Goal: Information Seeking & Learning: Learn about a topic

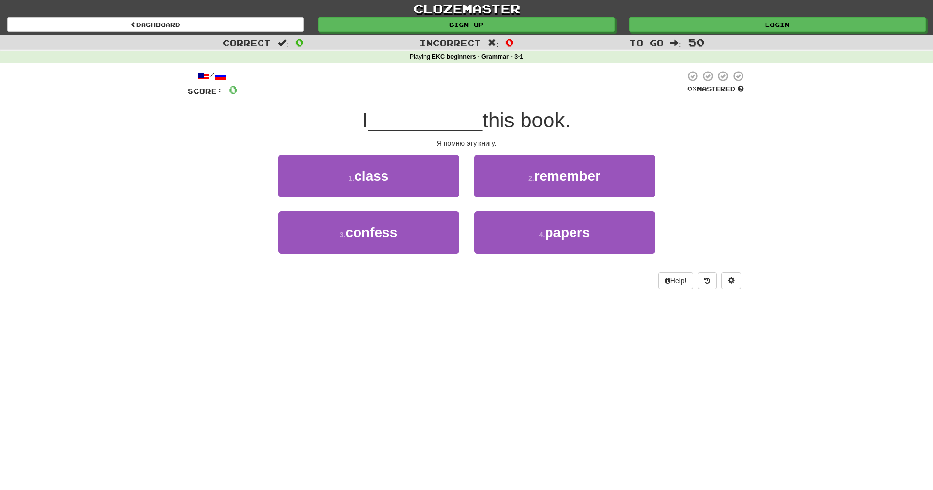
click at [766, 228] on div "Correct : 0 Incorrect : 0 To go : 50 Playing : EKC beginners - Grammar - 3-1 / …" at bounding box center [466, 168] width 933 height 267
click at [471, 274] on div "/ Score: 0 0 % Mastered I __________ this book. Я помню эту книгу. 1 . class 2 …" at bounding box center [467, 182] width 558 height 239
click at [488, 274] on div "/ Score: 0 0 % Mastered I __________ this book. Я помню эту книгу. 1 . class 2 …" at bounding box center [467, 182] width 558 height 239
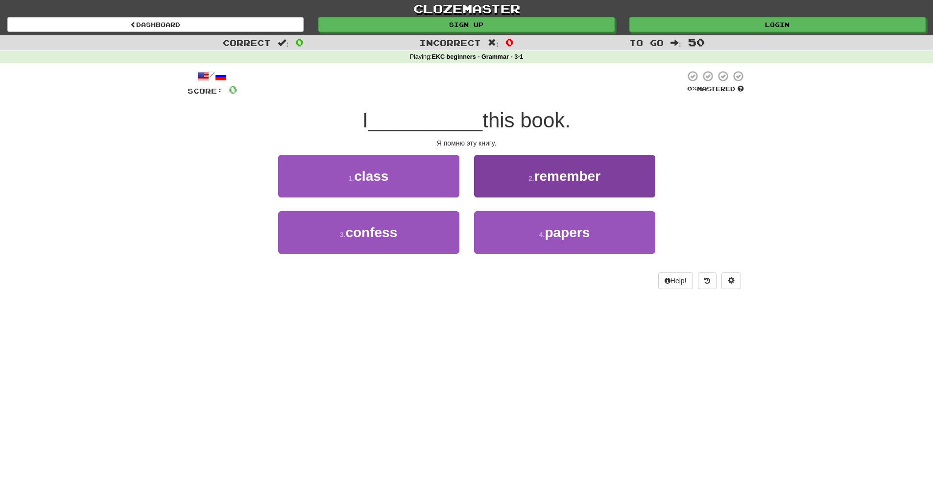
click at [589, 184] on button "2 . remember" at bounding box center [564, 176] width 181 height 43
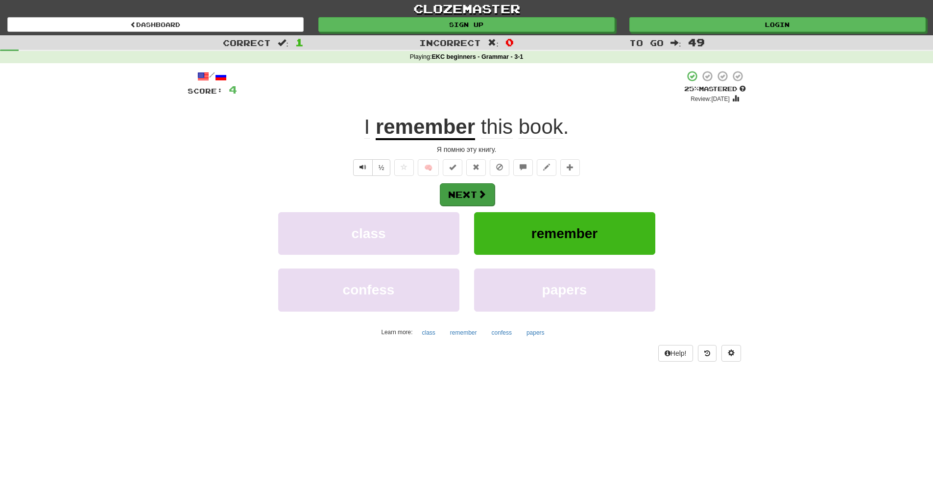
click at [460, 189] on button "Next" at bounding box center [467, 194] width 55 height 23
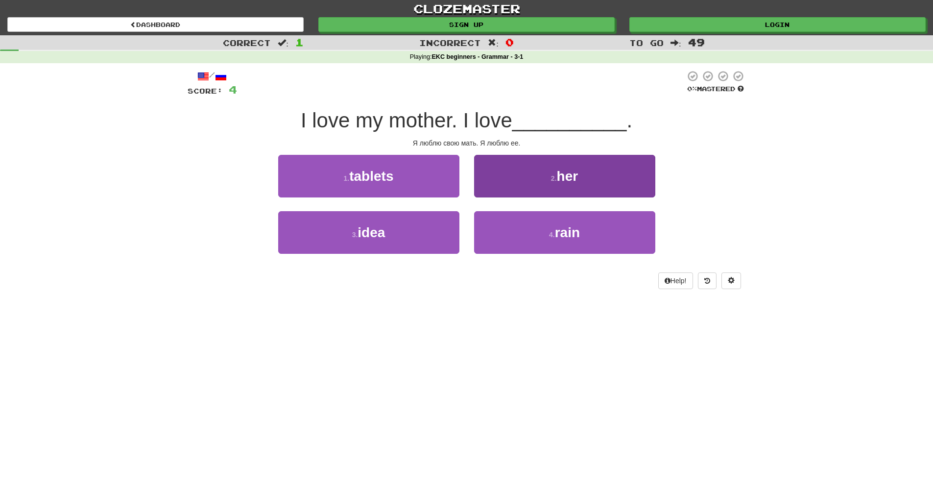
click at [578, 178] on span "her" at bounding box center [568, 175] width 22 height 15
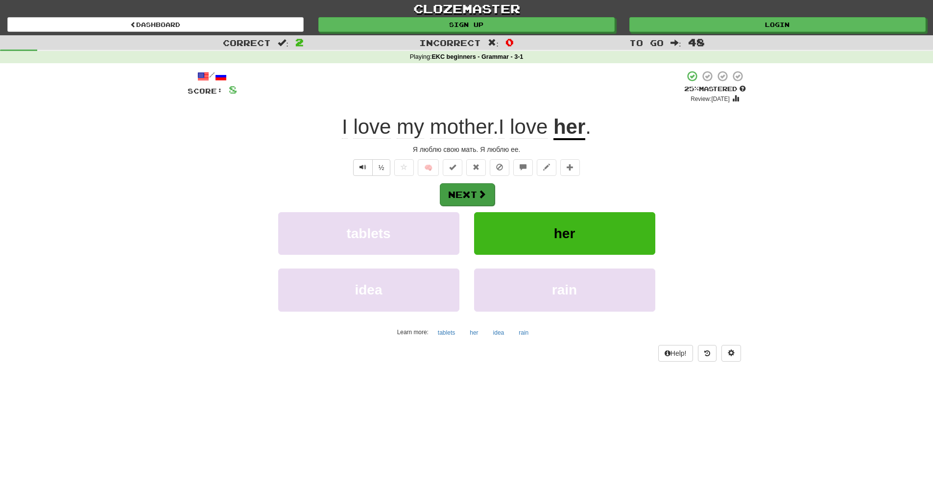
click at [464, 190] on button "Next" at bounding box center [467, 194] width 55 height 23
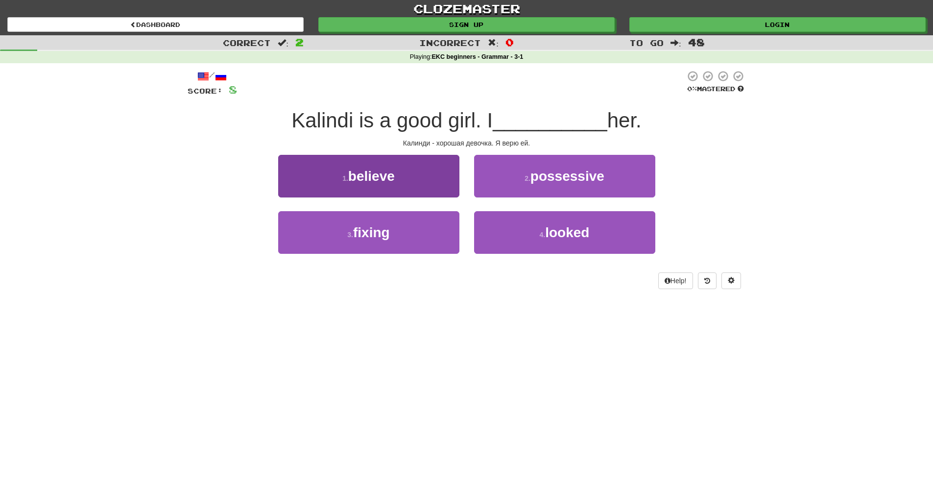
click at [397, 171] on button "1 . believe" at bounding box center [368, 176] width 181 height 43
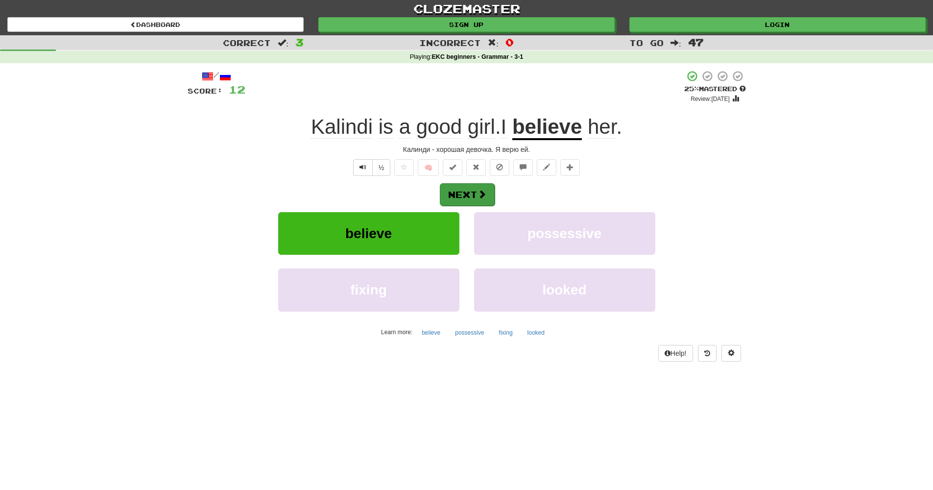
click at [470, 196] on button "Next" at bounding box center [467, 194] width 55 height 23
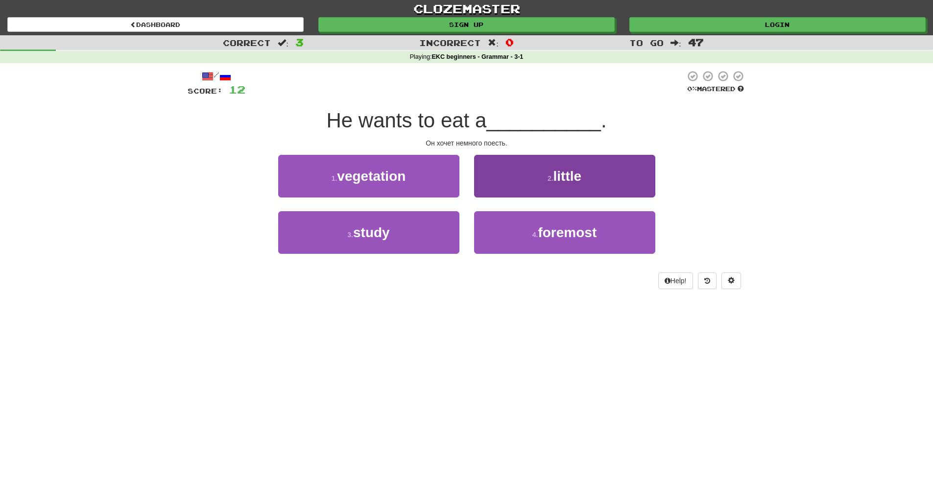
click at [533, 167] on button "2 . little" at bounding box center [564, 176] width 181 height 43
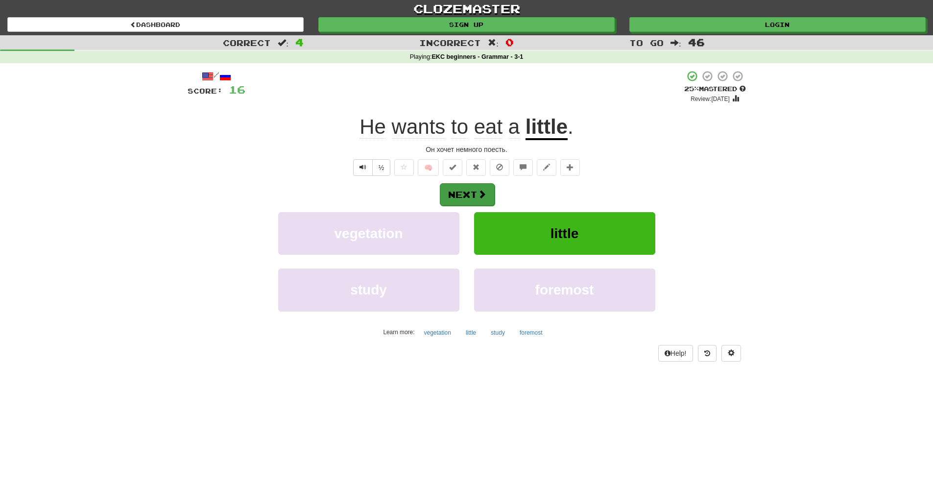
click at [470, 188] on button "Next" at bounding box center [467, 194] width 55 height 23
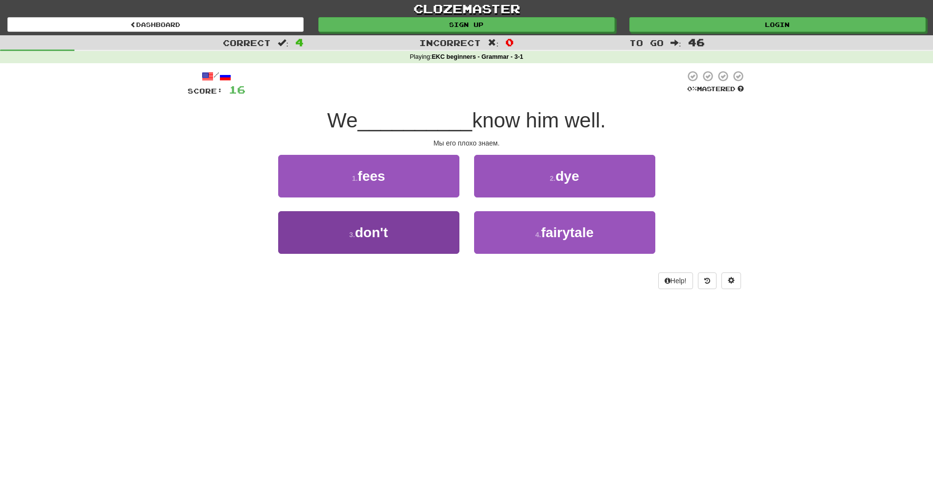
click at [393, 235] on button "3 . don't" at bounding box center [368, 232] width 181 height 43
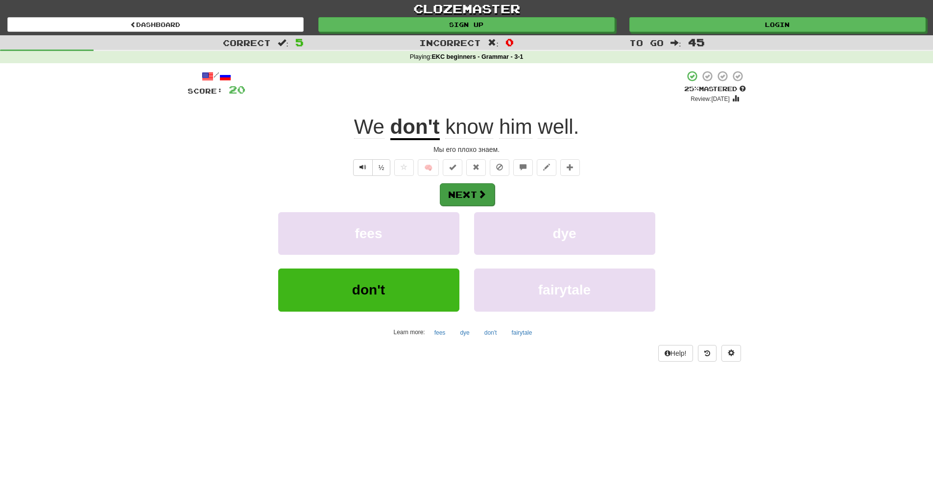
click at [471, 186] on button "Next" at bounding box center [467, 194] width 55 height 23
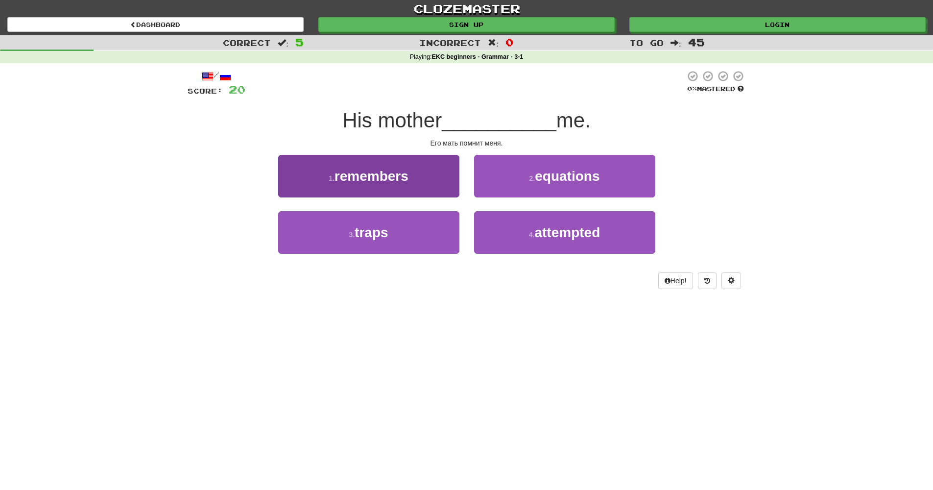
click at [424, 174] on button "1 . remembers" at bounding box center [368, 176] width 181 height 43
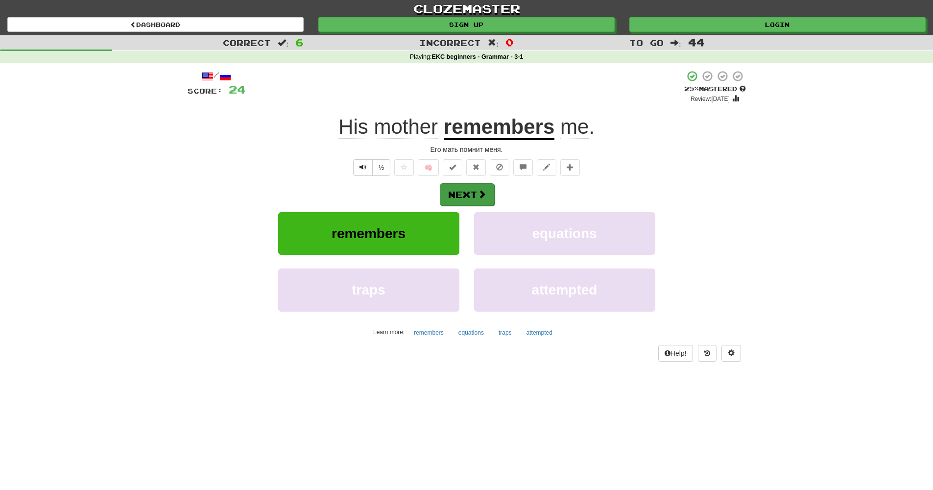
click at [474, 192] on button "Next" at bounding box center [467, 194] width 55 height 23
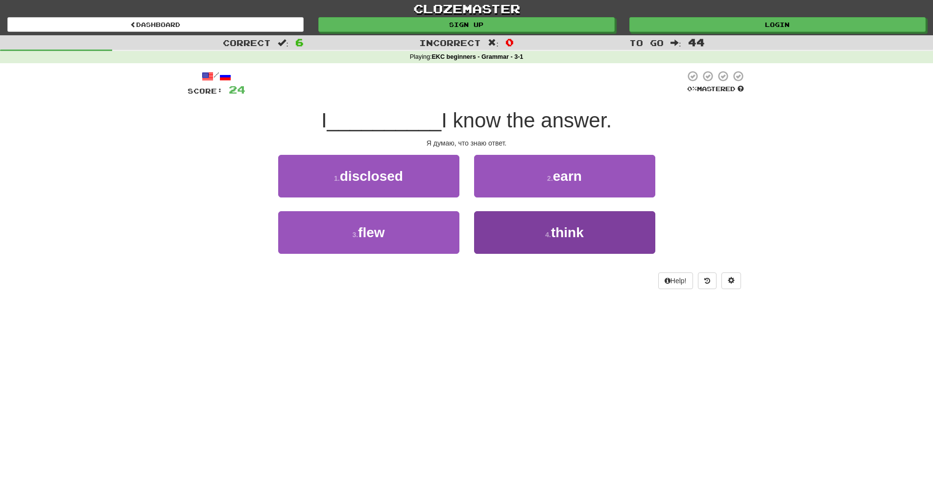
click at [533, 238] on button "4 . think" at bounding box center [564, 232] width 181 height 43
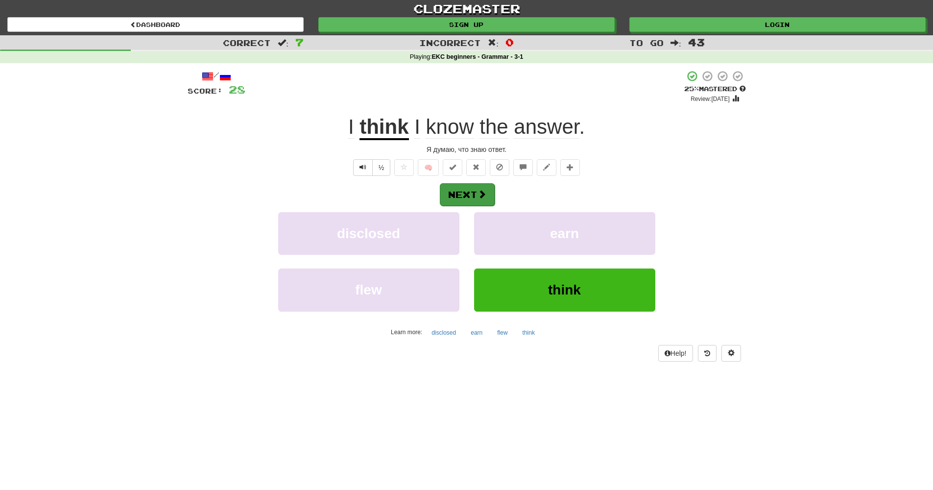
click at [477, 184] on button "Next" at bounding box center [467, 194] width 55 height 23
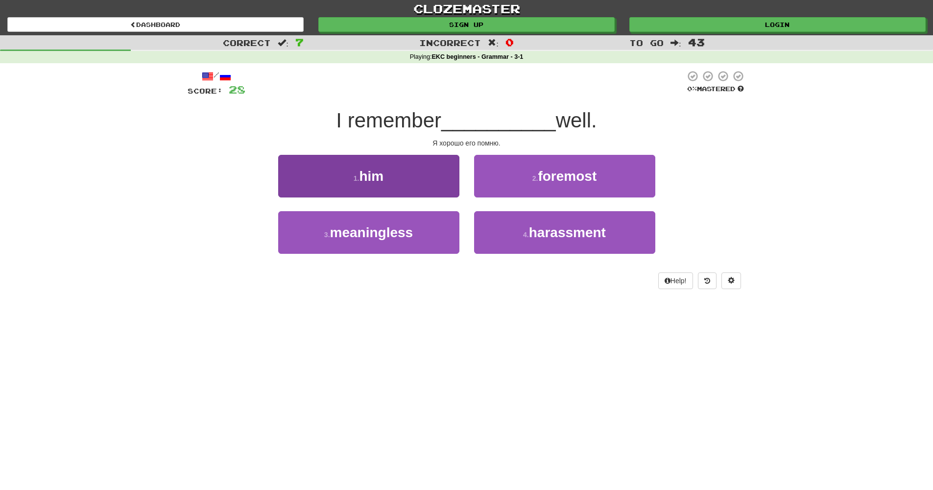
click at [408, 186] on button "1 . him" at bounding box center [368, 176] width 181 height 43
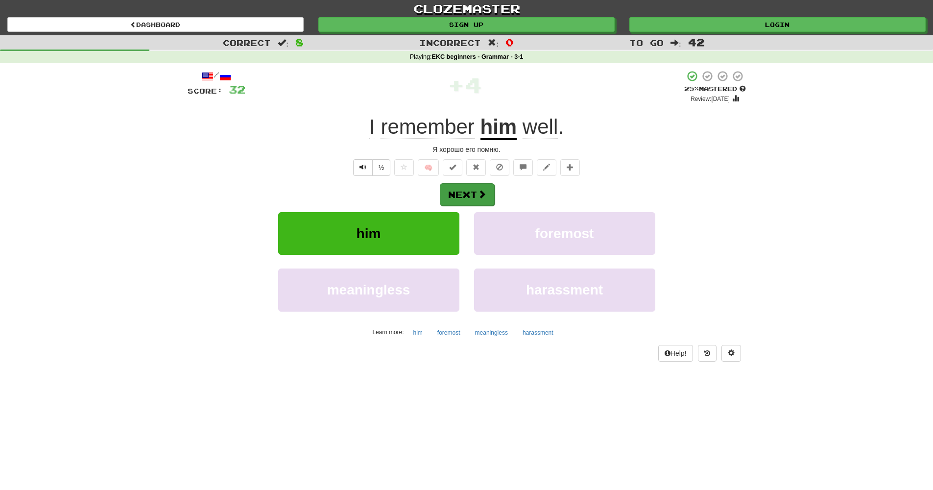
click at [478, 187] on button "Next" at bounding box center [467, 194] width 55 height 23
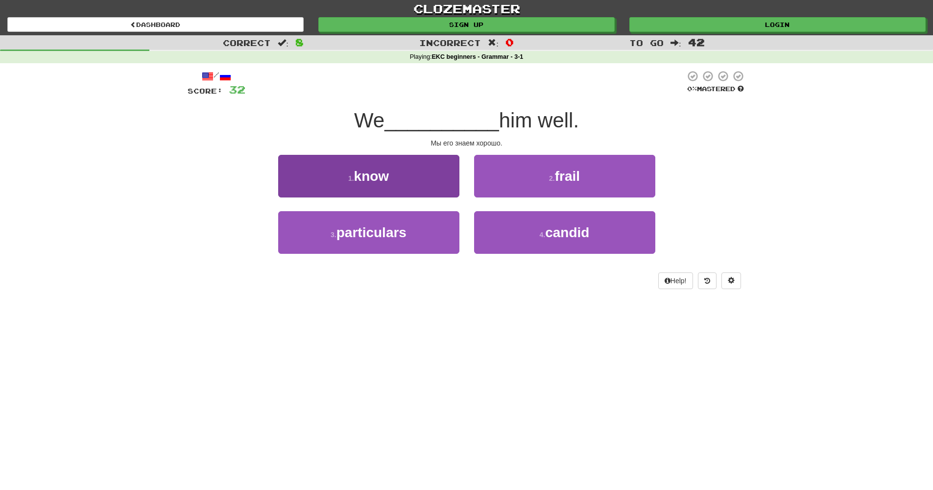
click at [388, 186] on button "1 . know" at bounding box center [368, 176] width 181 height 43
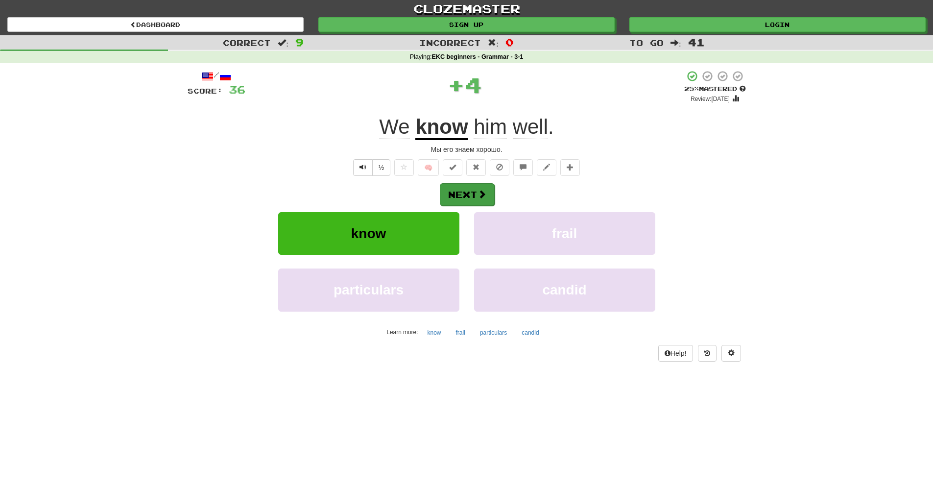
click at [486, 197] on span at bounding box center [481, 193] width 9 height 9
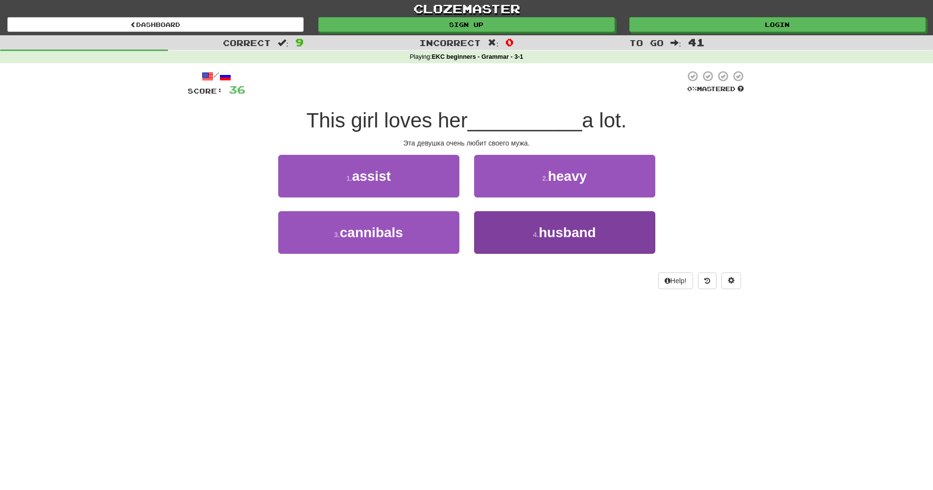
click at [521, 234] on button "4 . husband" at bounding box center [564, 232] width 181 height 43
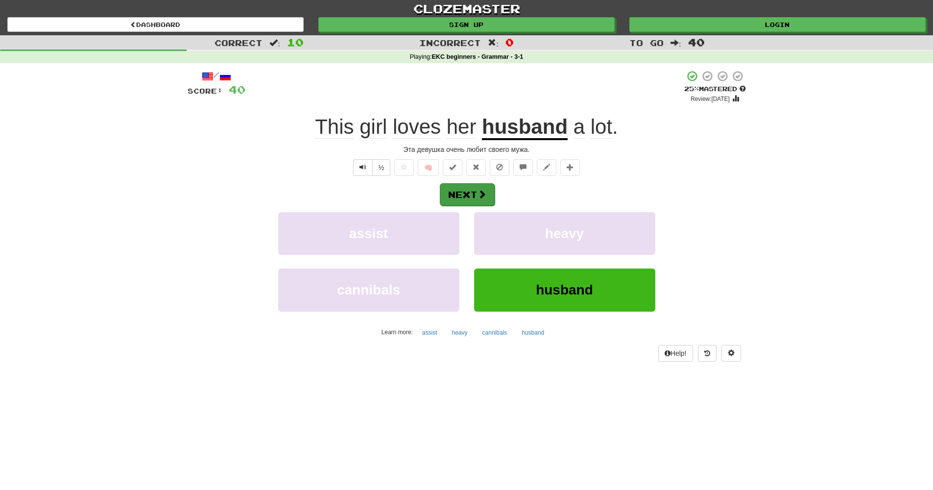
click at [467, 192] on button "Next" at bounding box center [467, 194] width 55 height 23
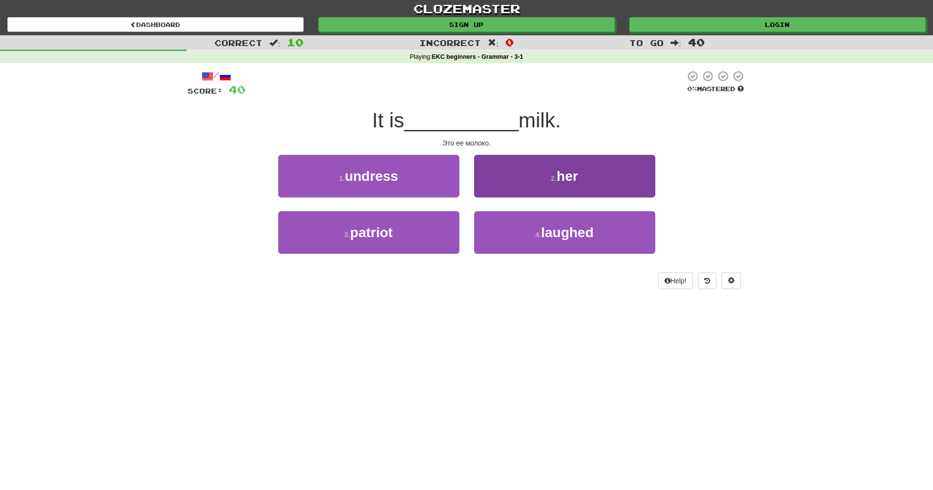
click at [539, 173] on button "2 . her" at bounding box center [564, 176] width 181 height 43
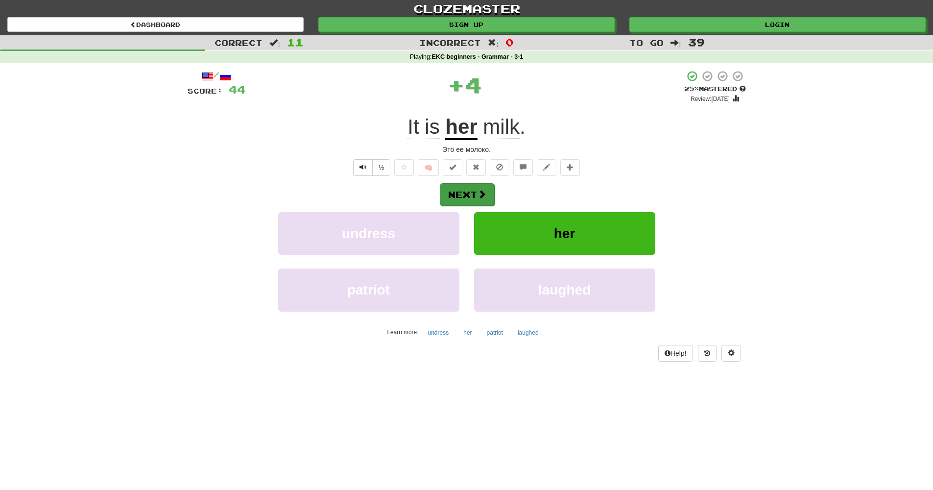
click at [461, 192] on button "Next" at bounding box center [467, 194] width 55 height 23
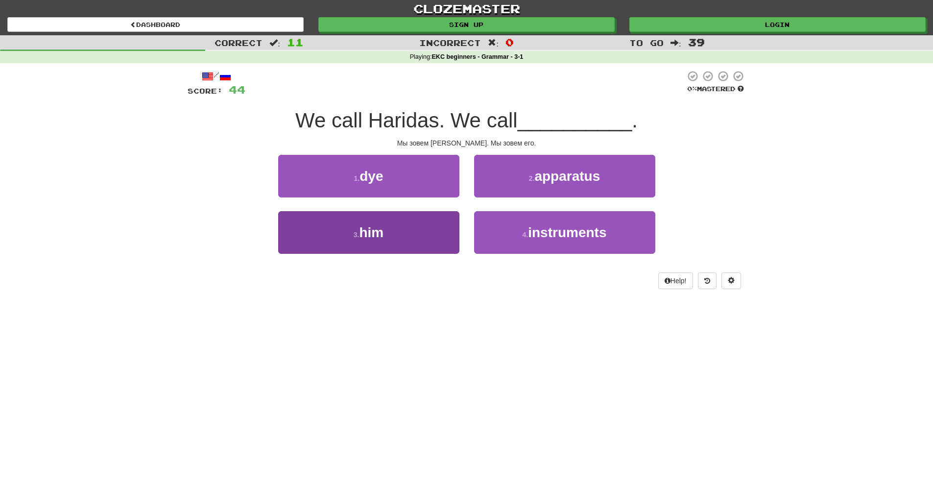
click at [410, 243] on button "3 . him" at bounding box center [368, 232] width 181 height 43
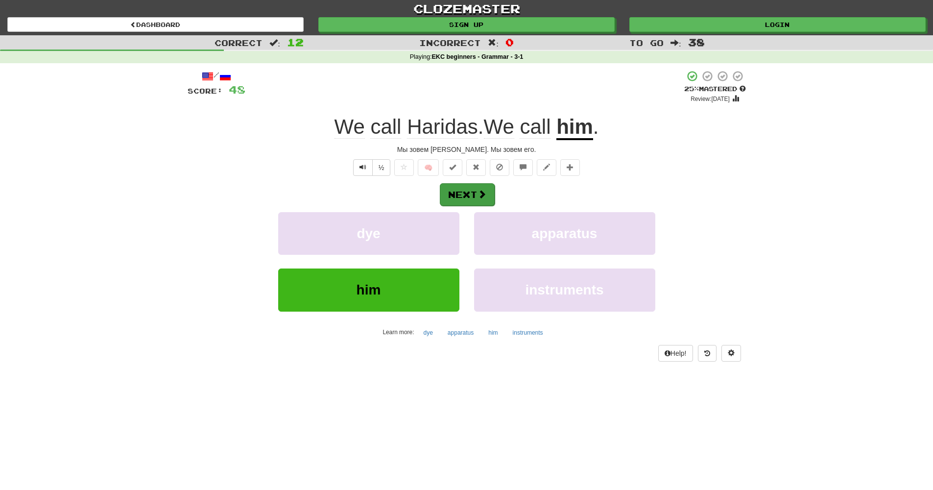
click at [479, 197] on span at bounding box center [481, 193] width 9 height 9
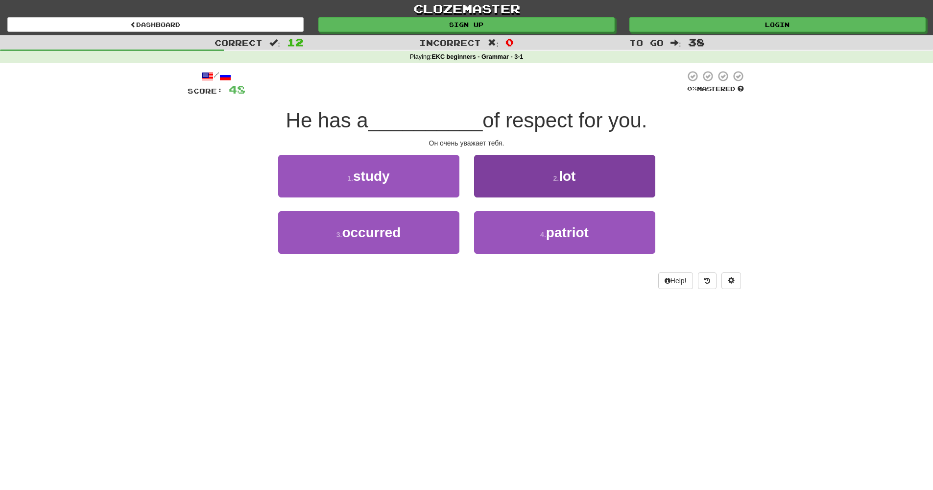
click at [567, 176] on span "lot" at bounding box center [567, 175] width 17 height 15
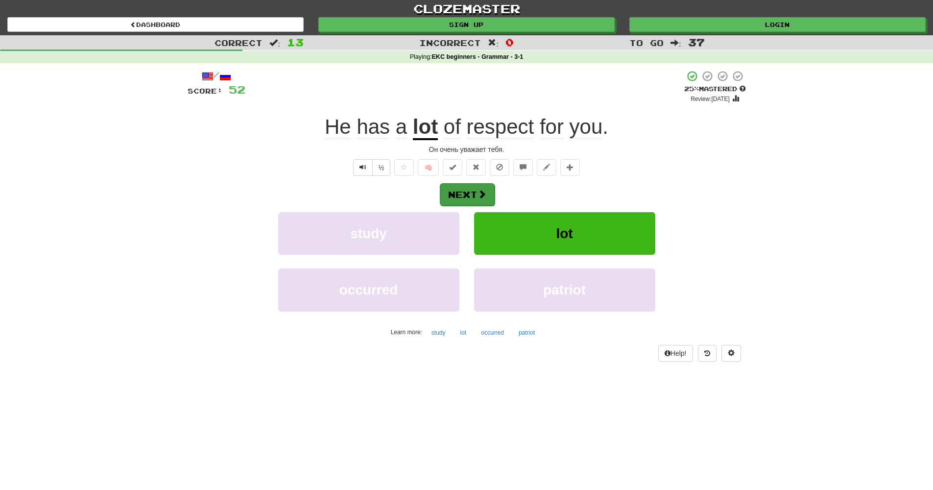
click at [459, 192] on button "Next" at bounding box center [467, 194] width 55 height 23
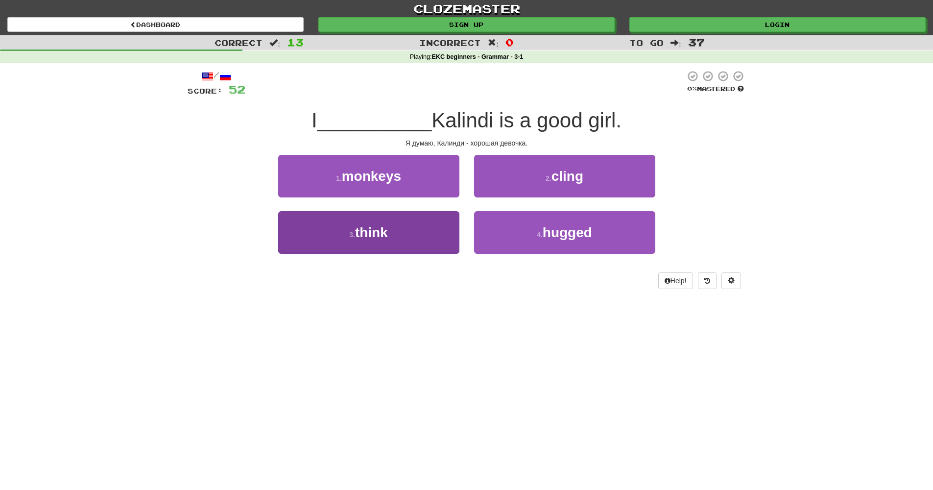
click at [412, 223] on button "3 . think" at bounding box center [368, 232] width 181 height 43
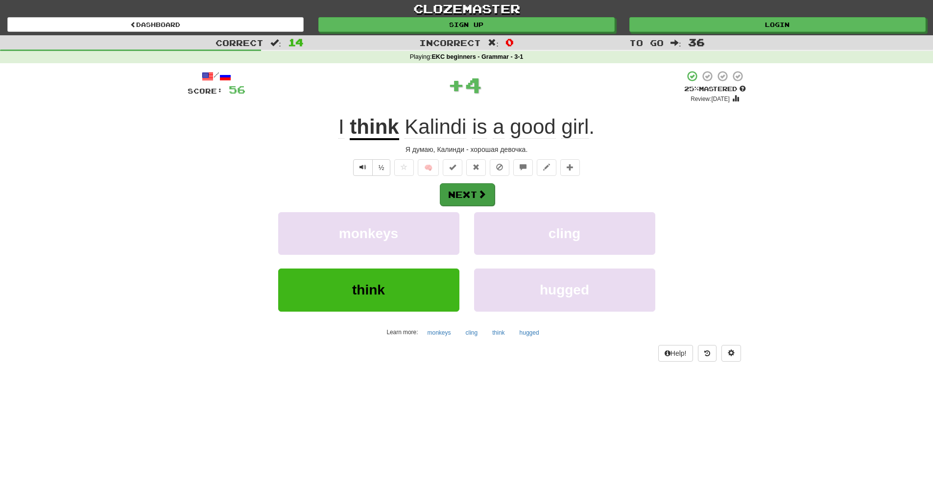
click at [486, 200] on button "Next" at bounding box center [467, 194] width 55 height 23
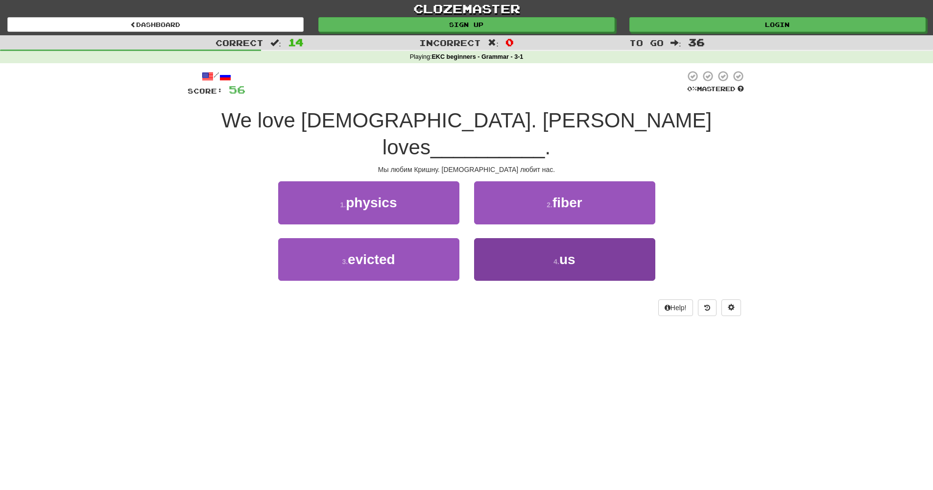
click at [586, 241] on button "4 . us" at bounding box center [564, 259] width 181 height 43
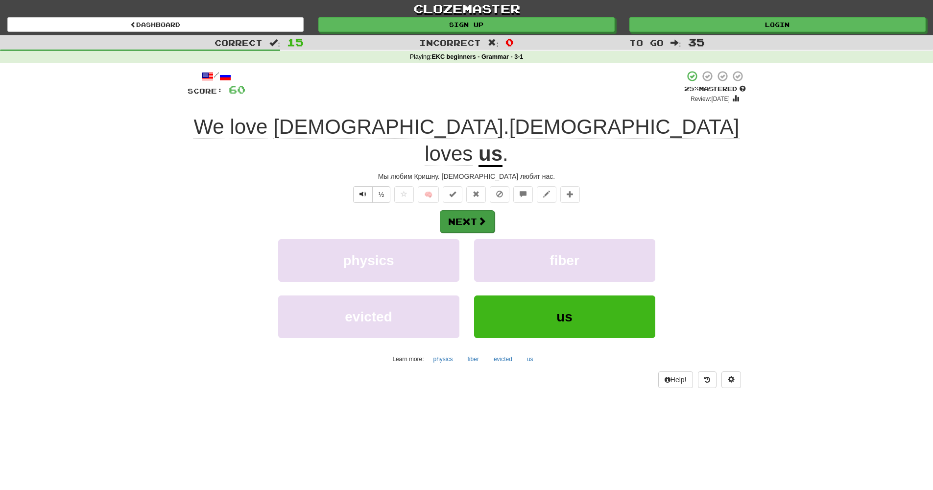
click at [481, 216] on span at bounding box center [481, 220] width 9 height 9
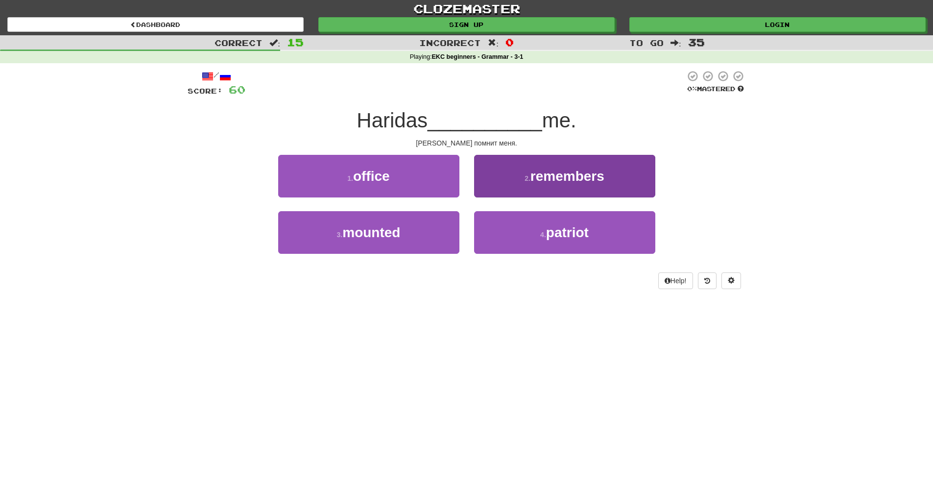
click at [589, 179] on span "remembers" at bounding box center [567, 175] width 74 height 15
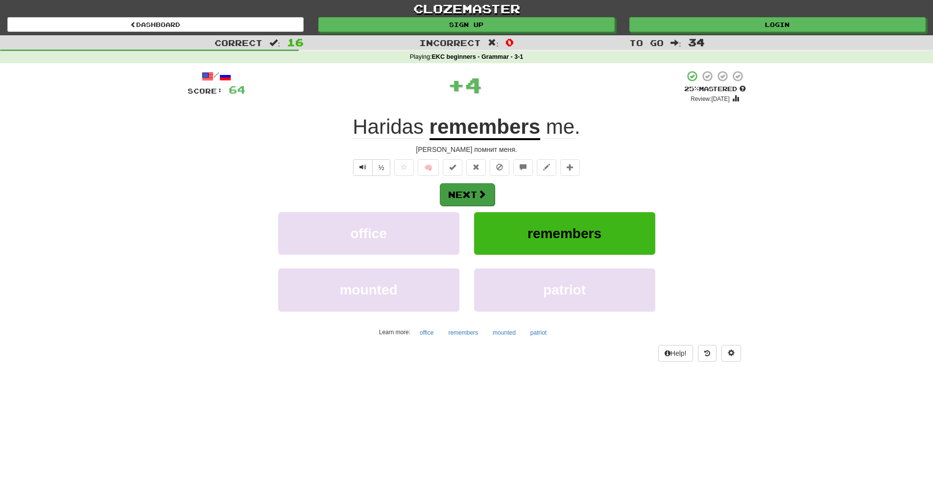
click at [472, 185] on button "Next" at bounding box center [467, 194] width 55 height 23
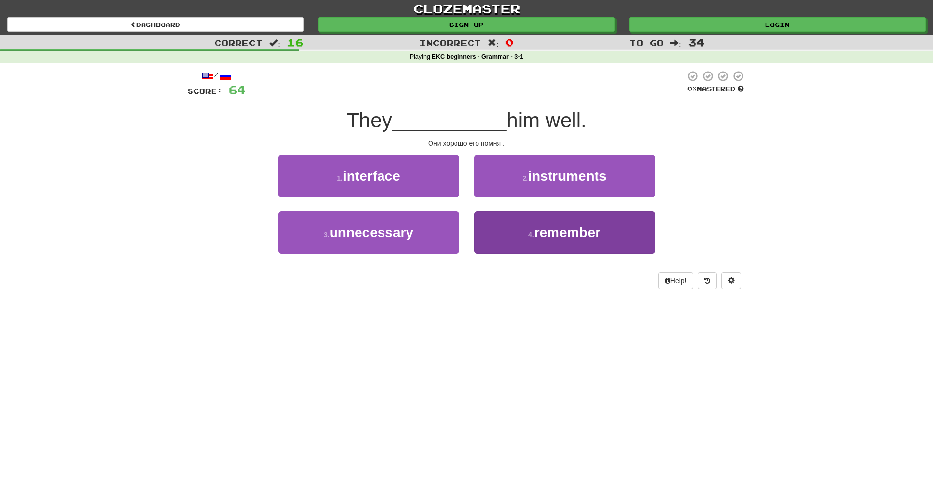
click at [554, 231] on span "remember" at bounding box center [567, 232] width 66 height 15
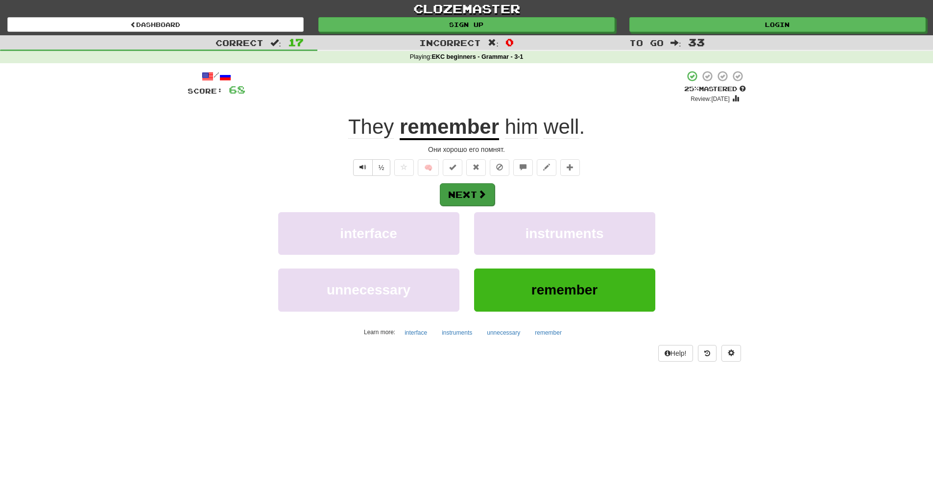
click at [462, 185] on button "Next" at bounding box center [467, 194] width 55 height 23
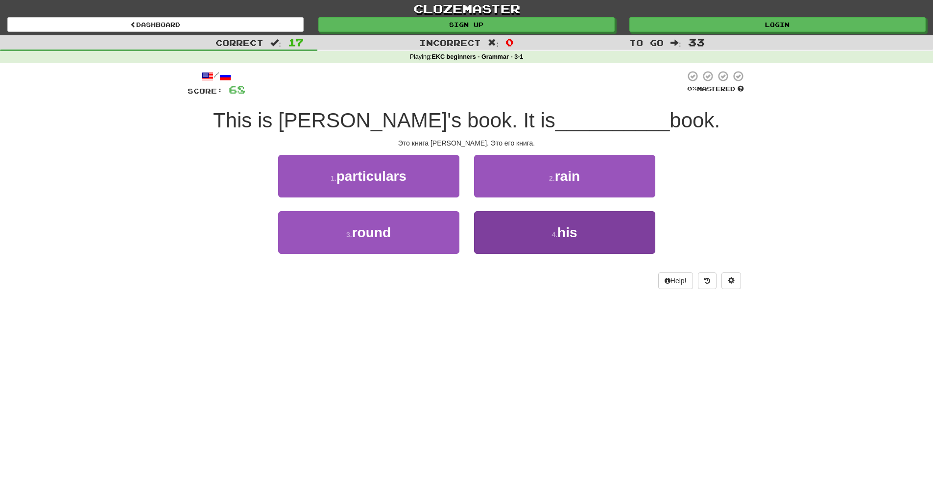
click at [581, 238] on button "4 . his" at bounding box center [564, 232] width 181 height 43
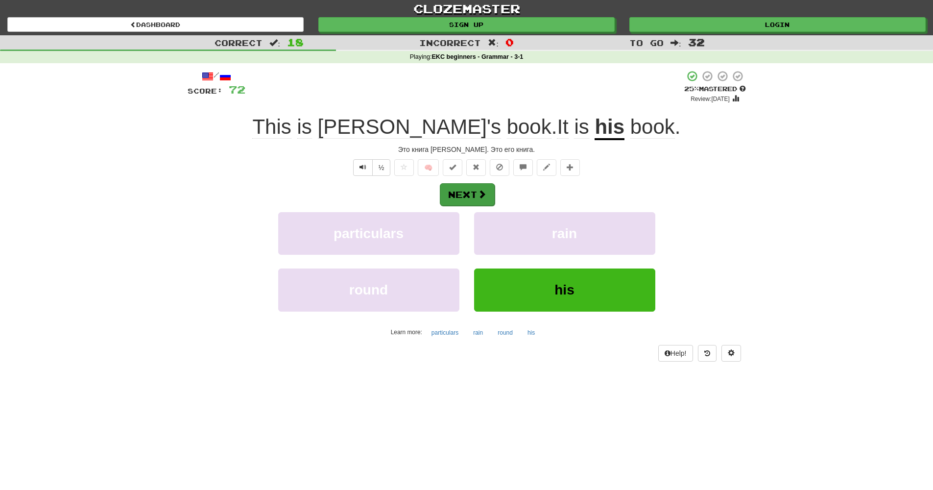
click at [489, 200] on button "Next" at bounding box center [467, 194] width 55 height 23
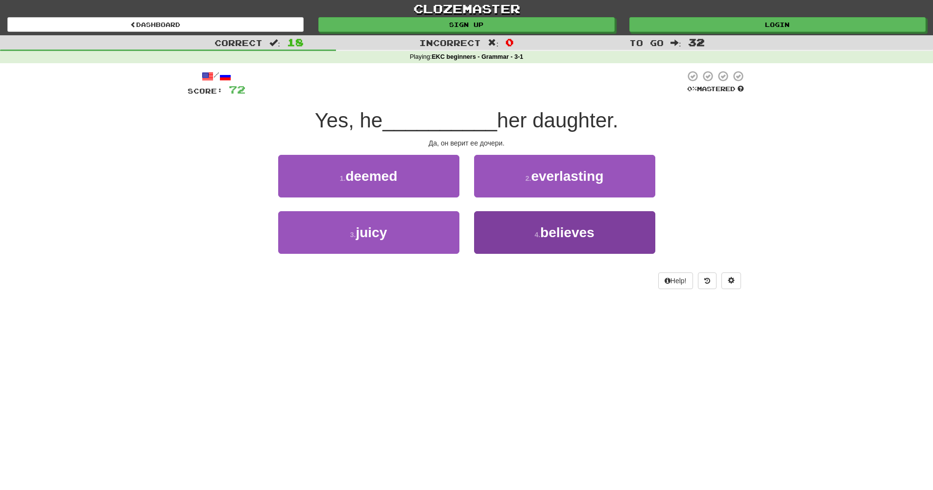
click at [528, 228] on button "4 . believes" at bounding box center [564, 232] width 181 height 43
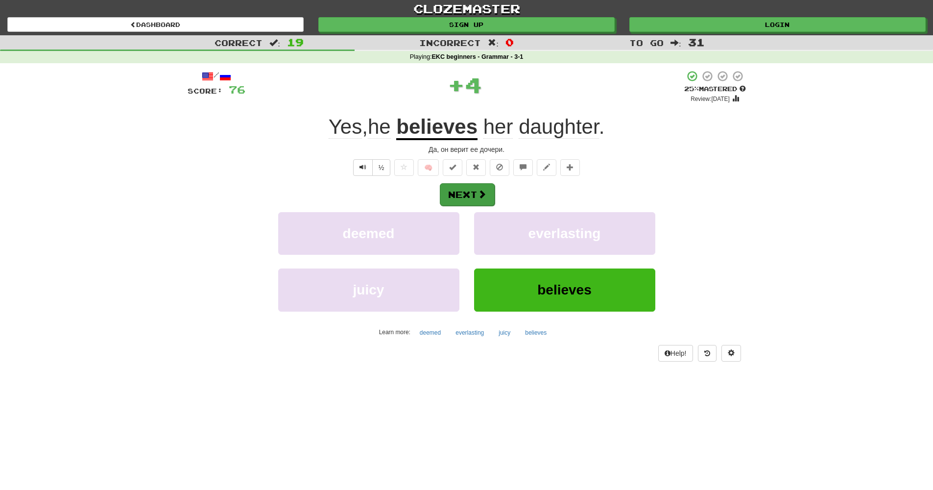
click at [477, 192] on span at bounding box center [481, 193] width 9 height 9
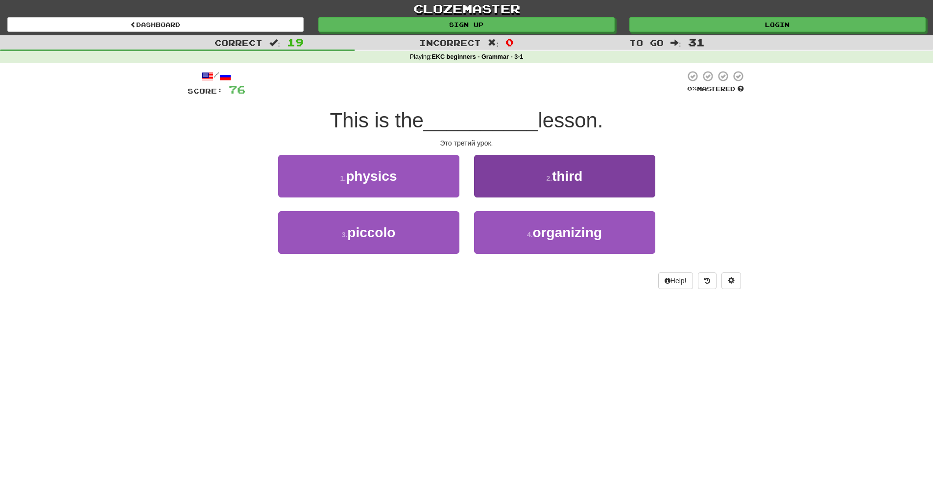
click at [595, 177] on button "2 . third" at bounding box center [564, 176] width 181 height 43
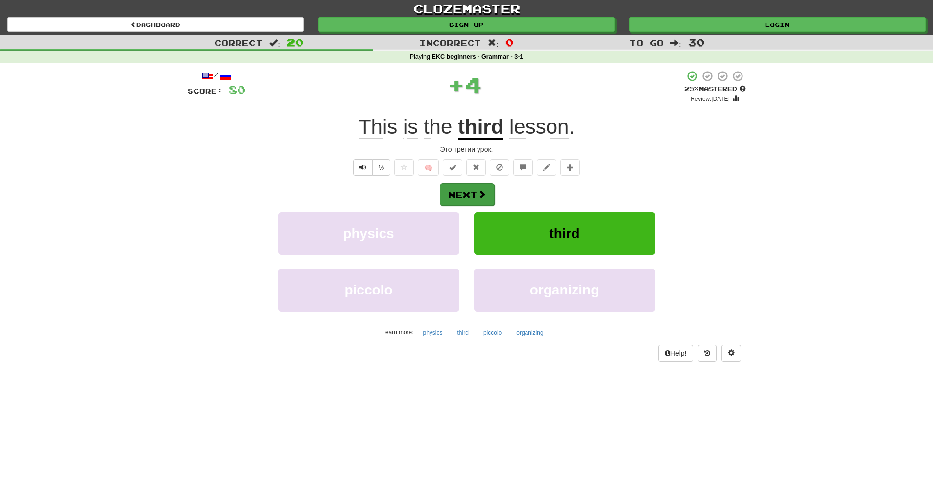
click at [476, 189] on button "Next" at bounding box center [467, 194] width 55 height 23
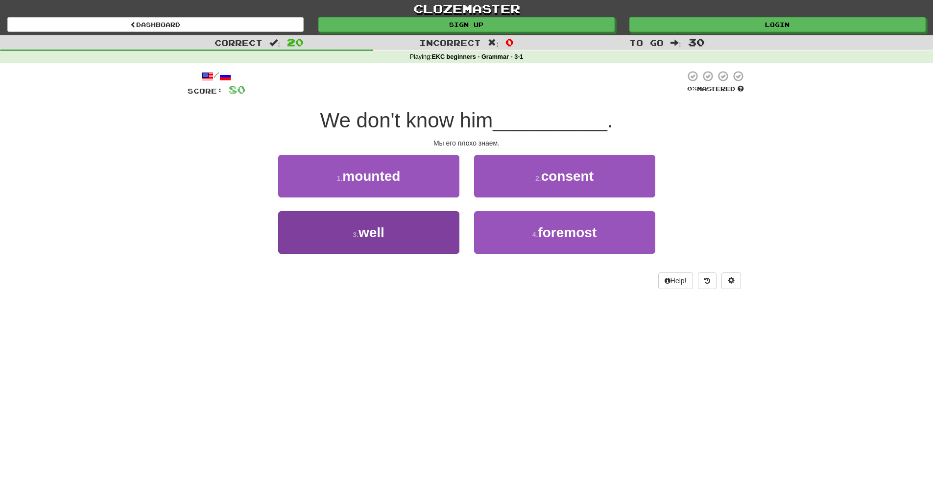
click at [367, 237] on span "well" at bounding box center [371, 232] width 26 height 15
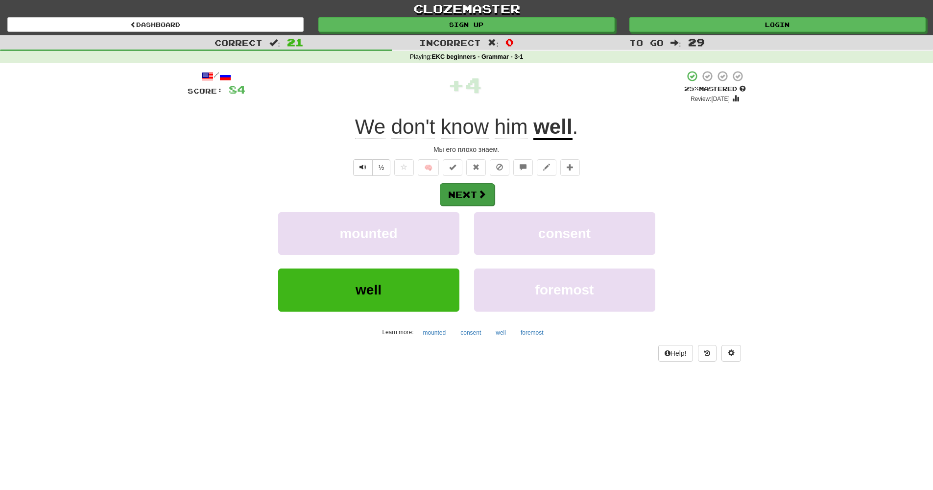
click at [447, 189] on button "Next" at bounding box center [467, 194] width 55 height 23
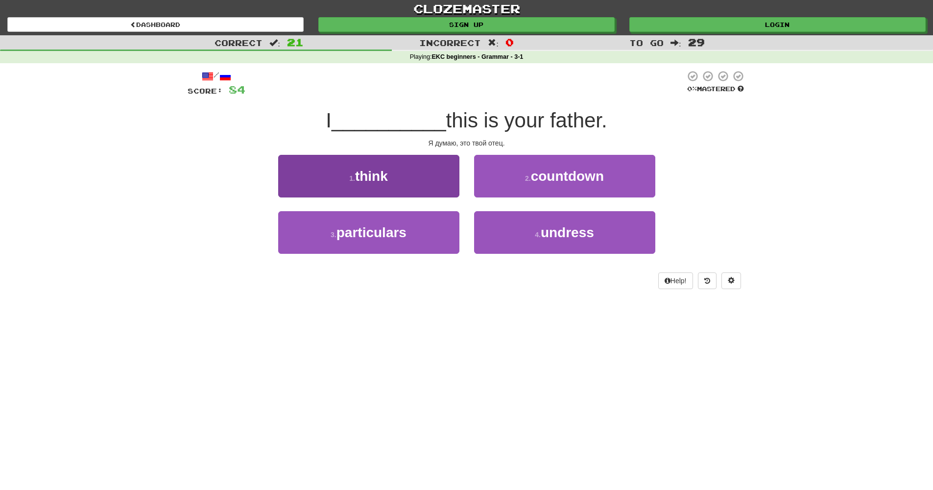
click at [404, 184] on button "1 . think" at bounding box center [368, 176] width 181 height 43
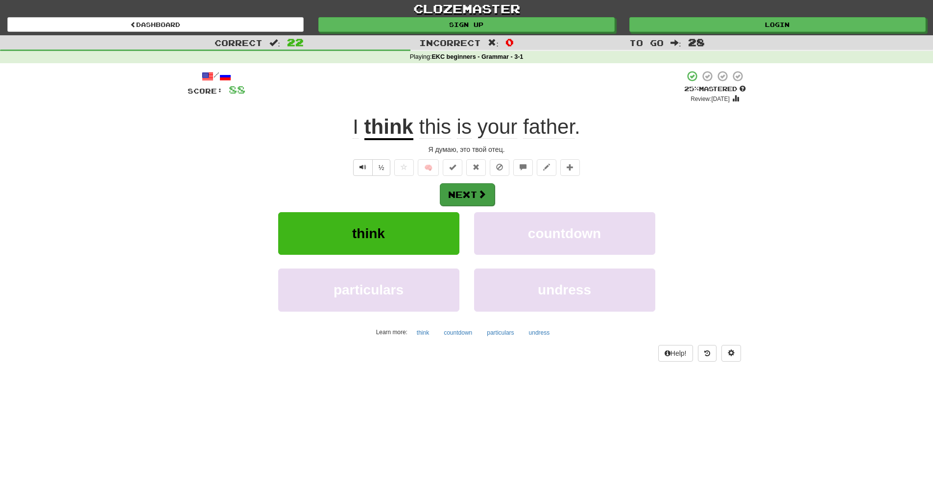
click at [473, 194] on button "Next" at bounding box center [467, 194] width 55 height 23
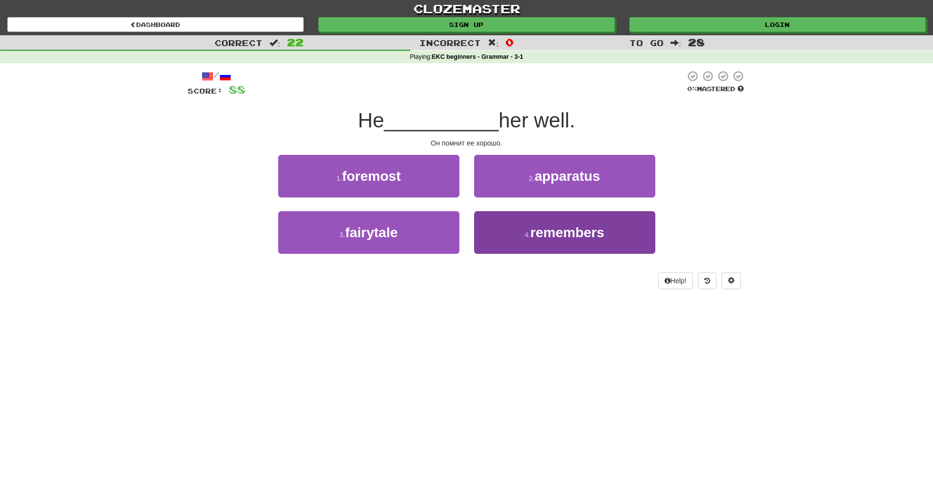
click at [570, 236] on span "remembers" at bounding box center [567, 232] width 74 height 15
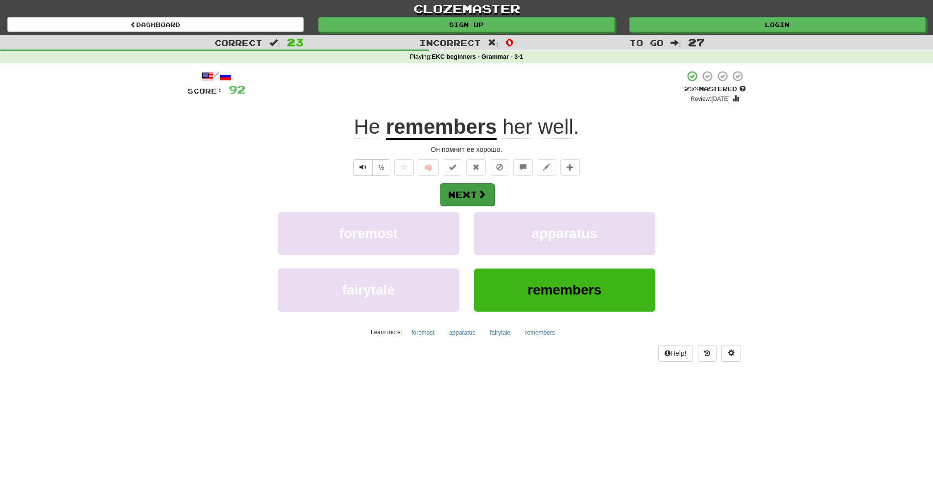
click at [482, 194] on span at bounding box center [481, 193] width 9 height 9
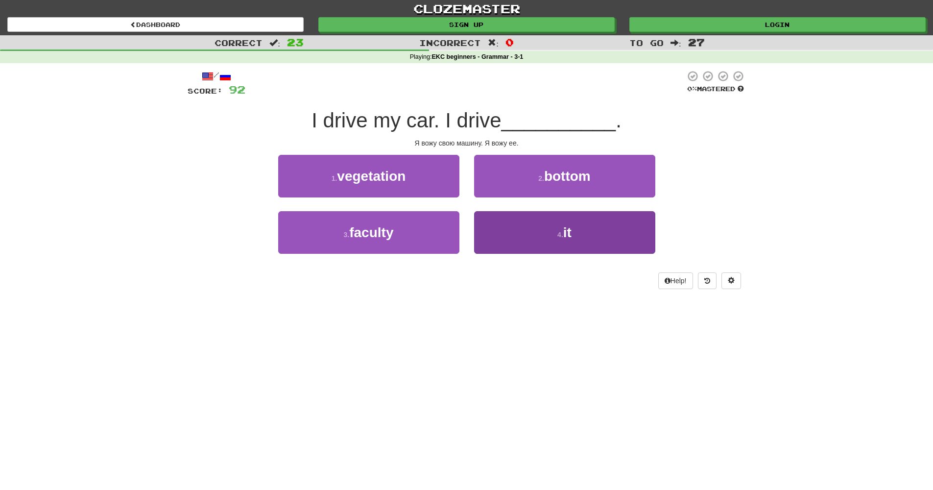
click at [562, 224] on button "4 . it" at bounding box center [564, 232] width 181 height 43
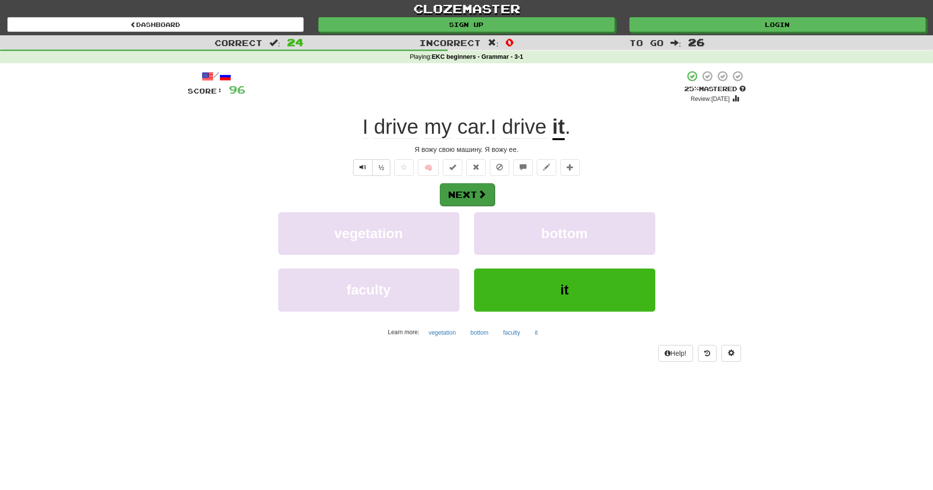
click at [476, 189] on button "Next" at bounding box center [467, 194] width 55 height 23
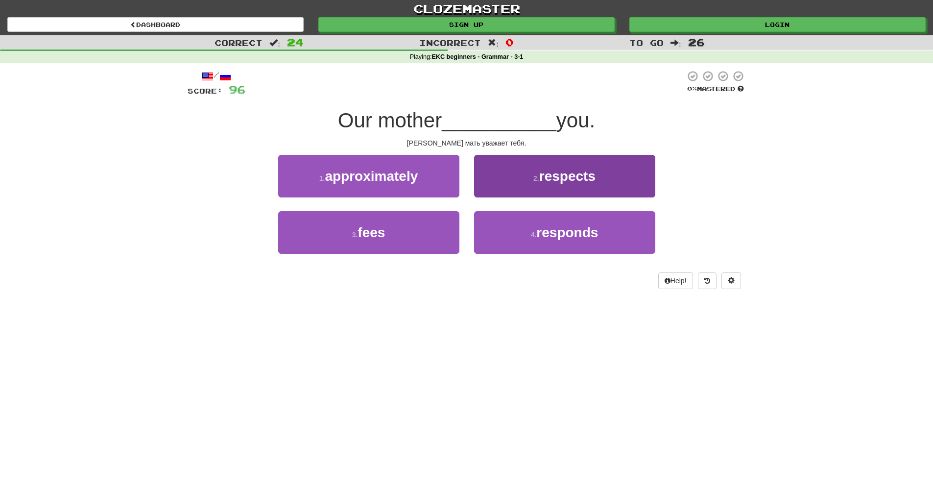
click at [627, 163] on button "2 . respects" at bounding box center [564, 176] width 181 height 43
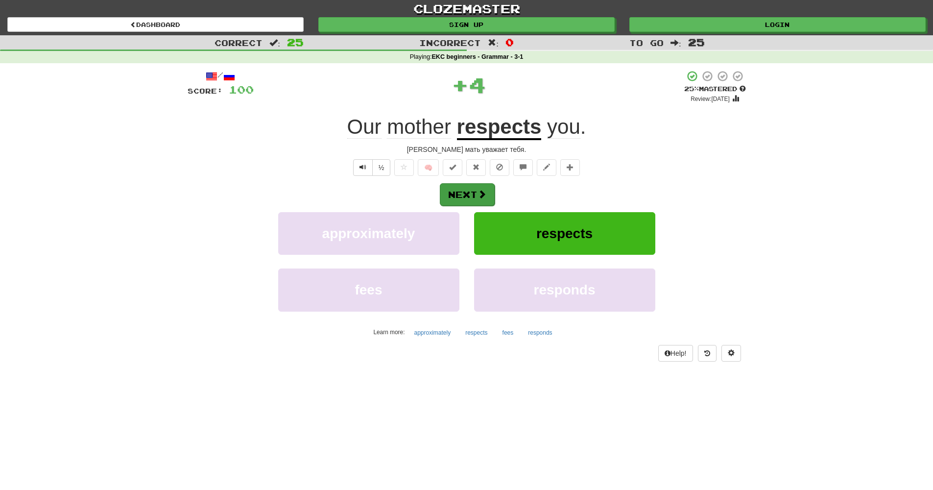
click at [480, 194] on span at bounding box center [481, 193] width 9 height 9
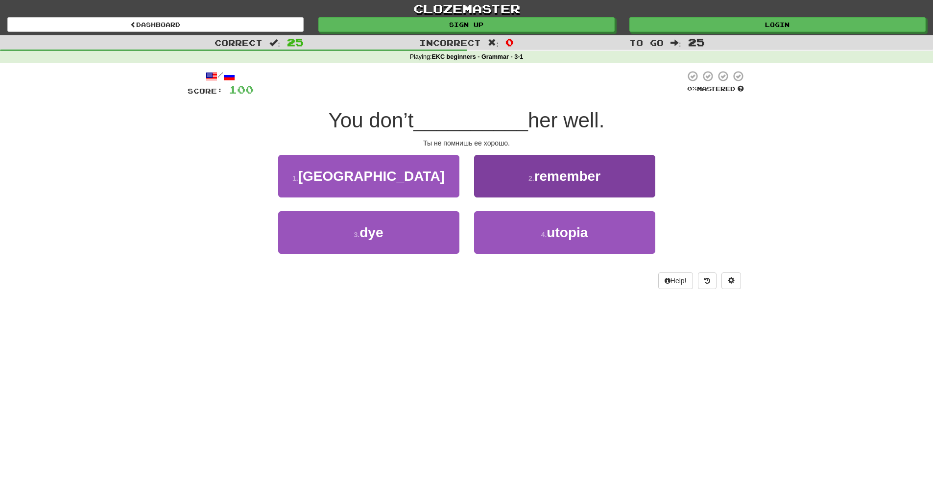
click at [596, 186] on button "2 . remember" at bounding box center [564, 176] width 181 height 43
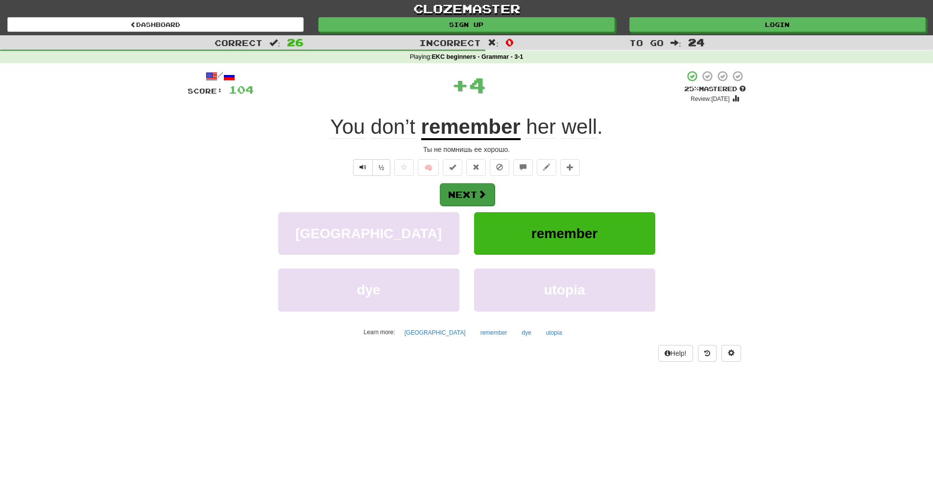
click at [461, 185] on button "Next" at bounding box center [467, 194] width 55 height 23
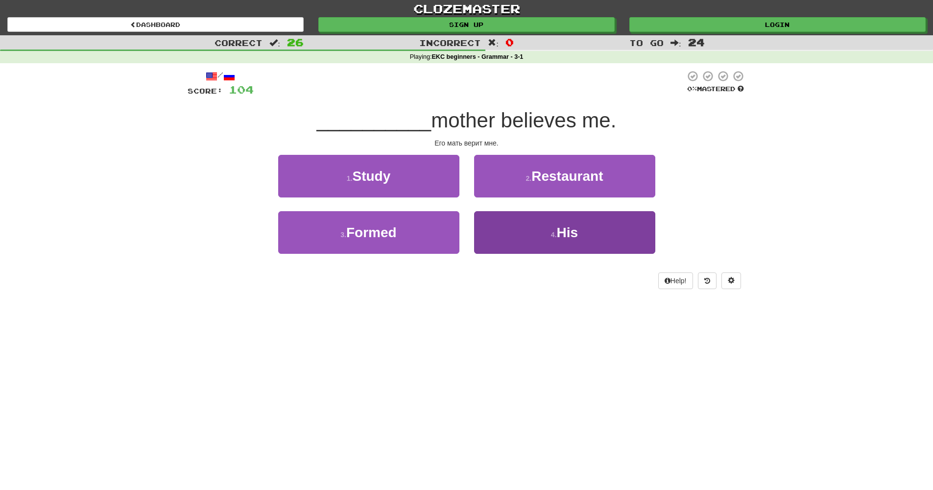
click at [580, 233] on button "4 . His" at bounding box center [564, 232] width 181 height 43
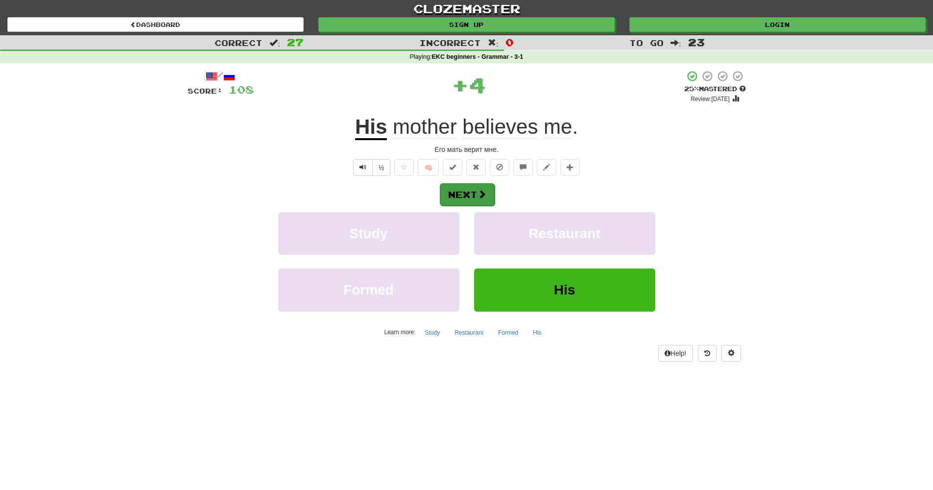
click at [461, 196] on button "Next" at bounding box center [467, 194] width 55 height 23
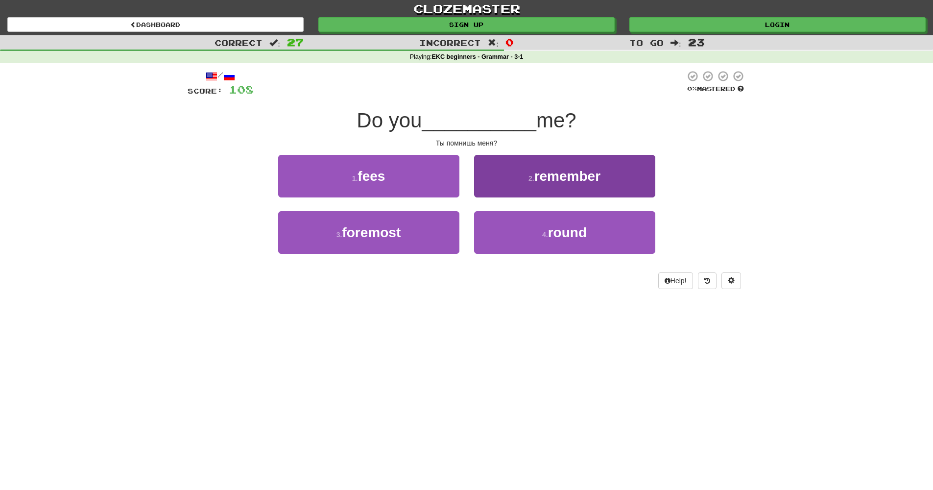
click at [578, 182] on span "remember" at bounding box center [567, 175] width 66 height 15
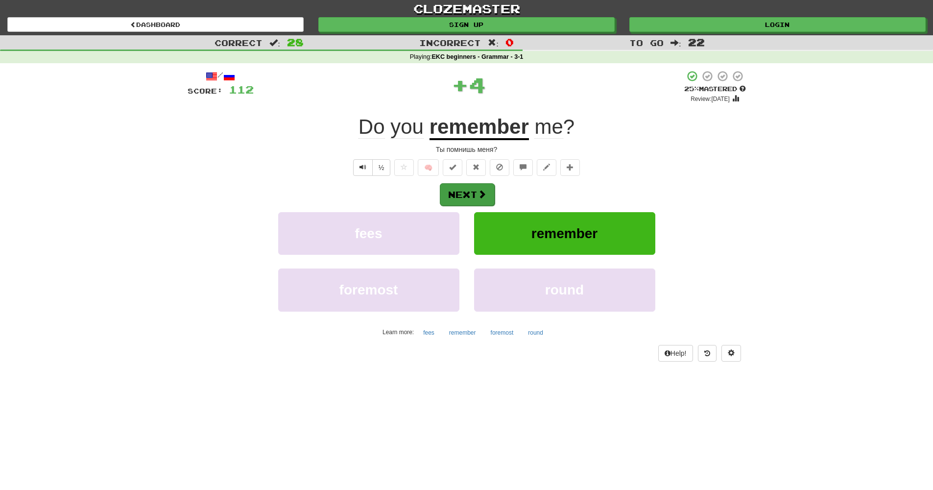
click at [446, 198] on button "Next" at bounding box center [467, 194] width 55 height 23
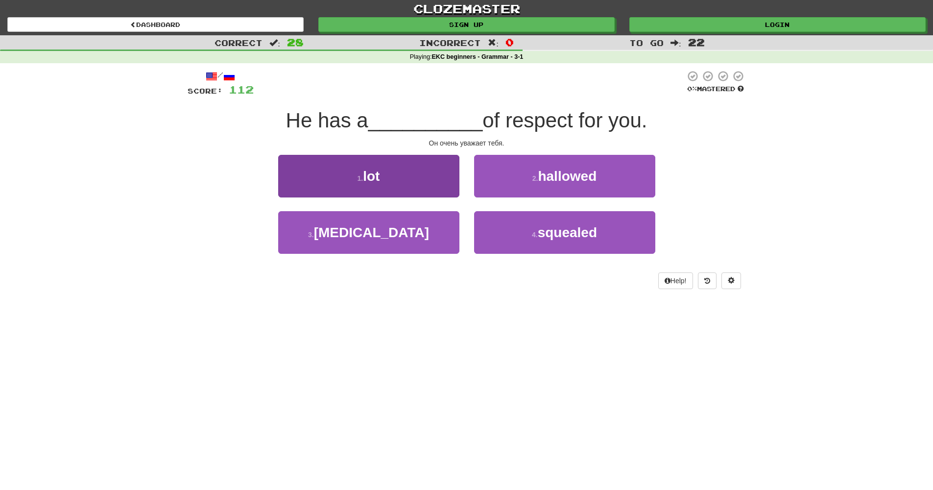
click at [409, 186] on button "1 . lot" at bounding box center [368, 176] width 181 height 43
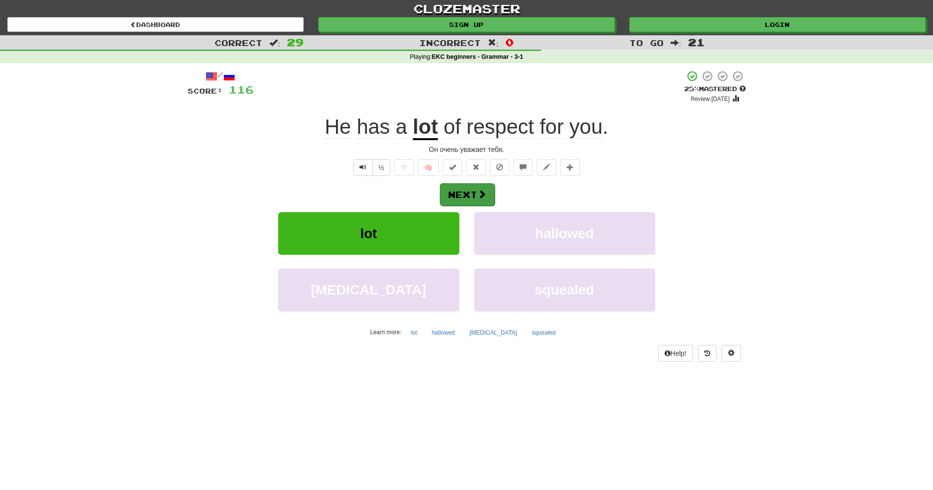
click at [460, 196] on button "Next" at bounding box center [467, 194] width 55 height 23
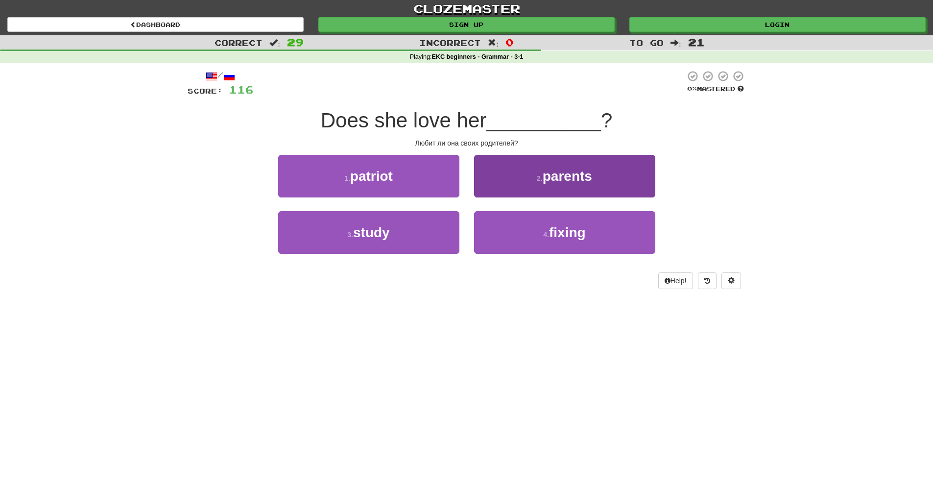
click at [557, 176] on span "parents" at bounding box center [566, 175] width 49 height 15
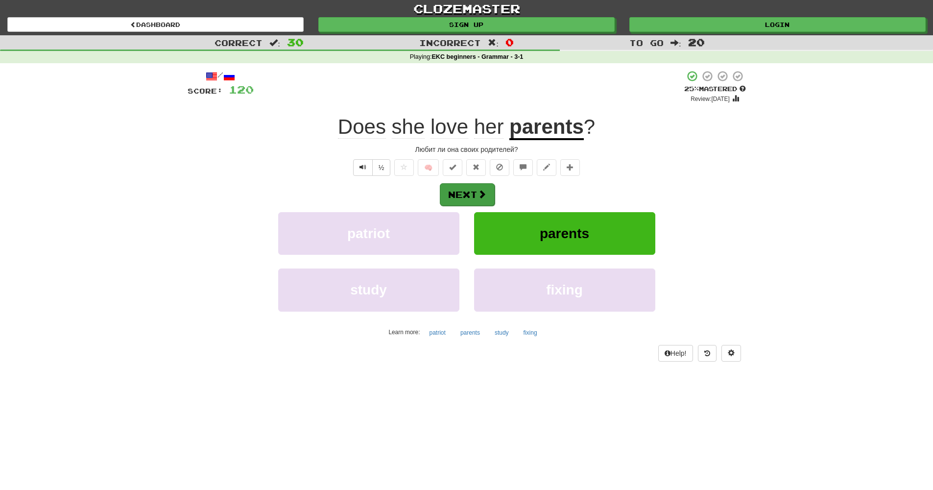
click at [459, 191] on button "Next" at bounding box center [467, 194] width 55 height 23
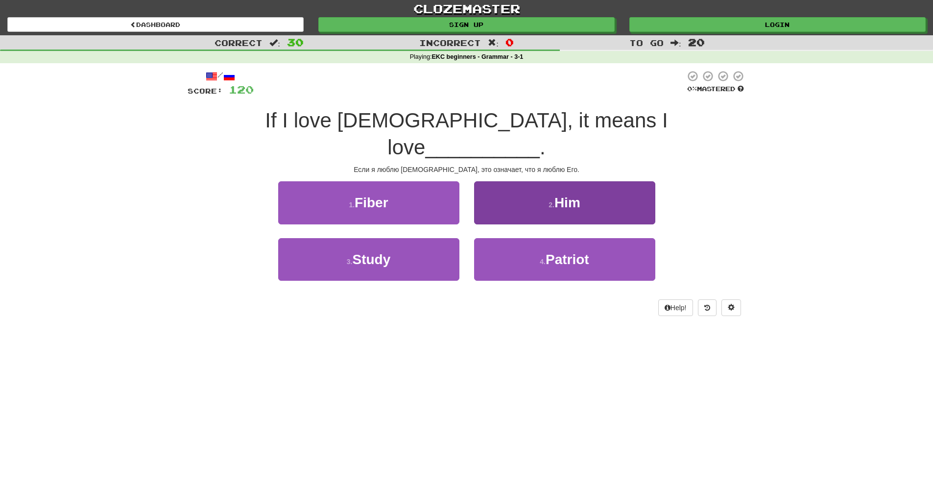
click at [597, 192] on button "2 . Him" at bounding box center [564, 202] width 181 height 43
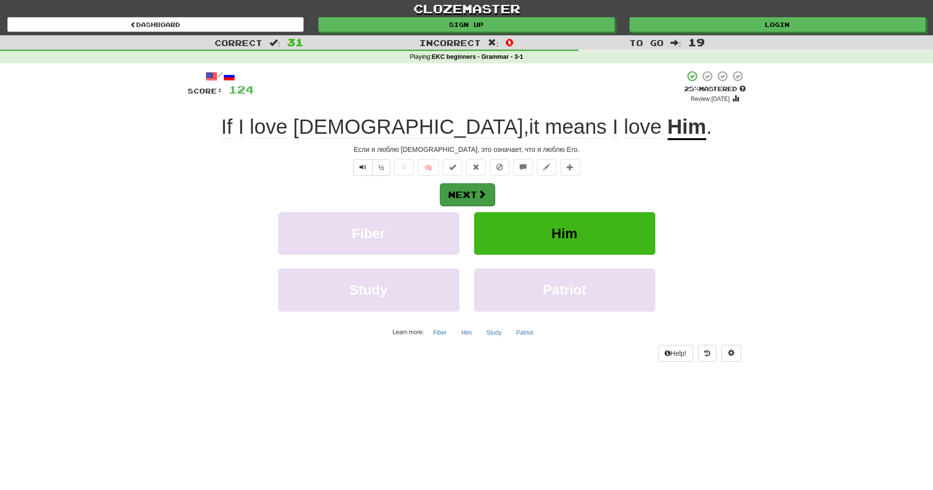
click at [471, 192] on button "Next" at bounding box center [467, 194] width 55 height 23
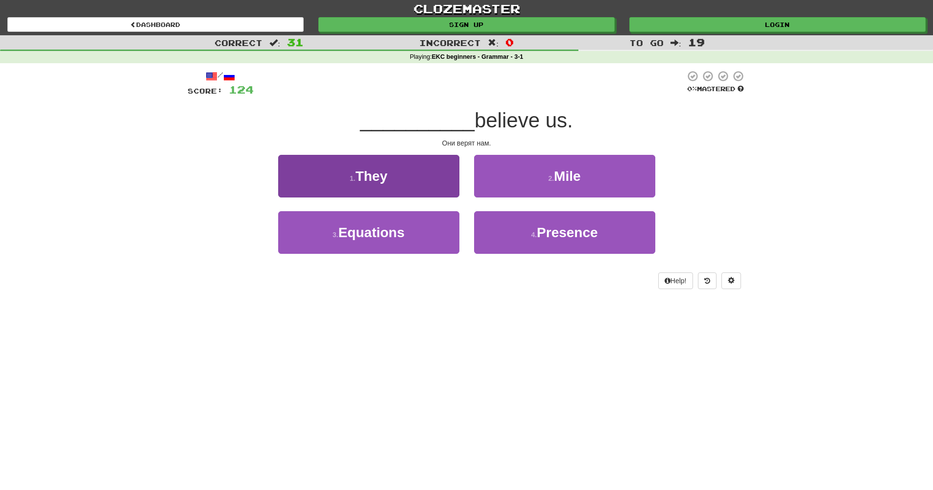
click at [388, 171] on button "1 . They" at bounding box center [368, 176] width 181 height 43
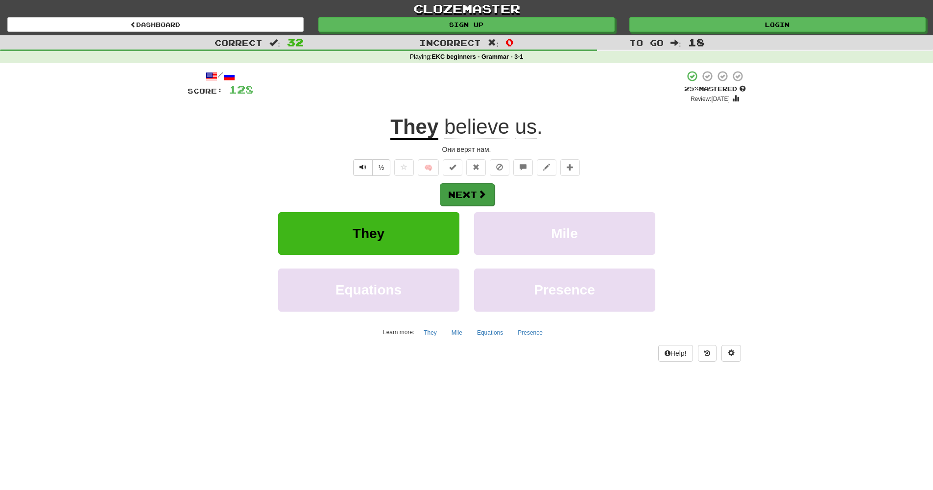
click at [448, 192] on button "Next" at bounding box center [467, 194] width 55 height 23
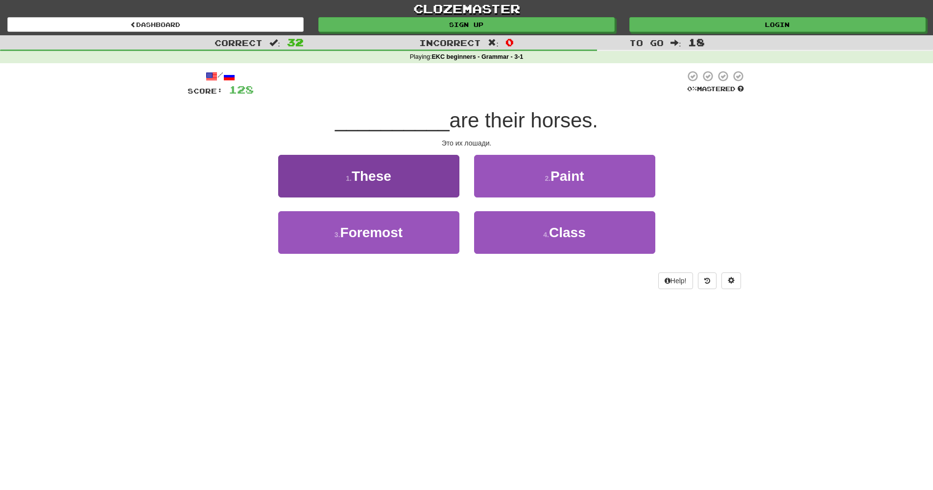
click at [434, 177] on button "1 . These" at bounding box center [368, 176] width 181 height 43
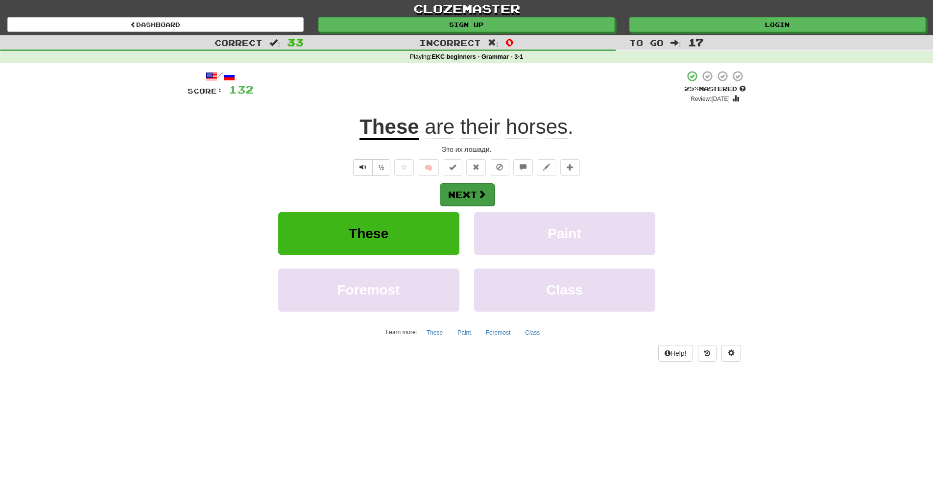
click at [484, 193] on span at bounding box center [481, 193] width 9 height 9
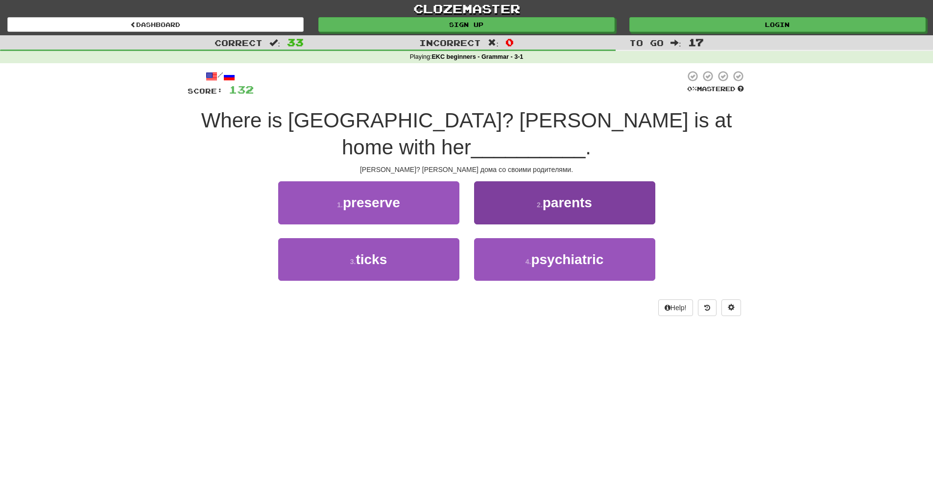
click at [587, 188] on button "2 . parents" at bounding box center [564, 202] width 181 height 43
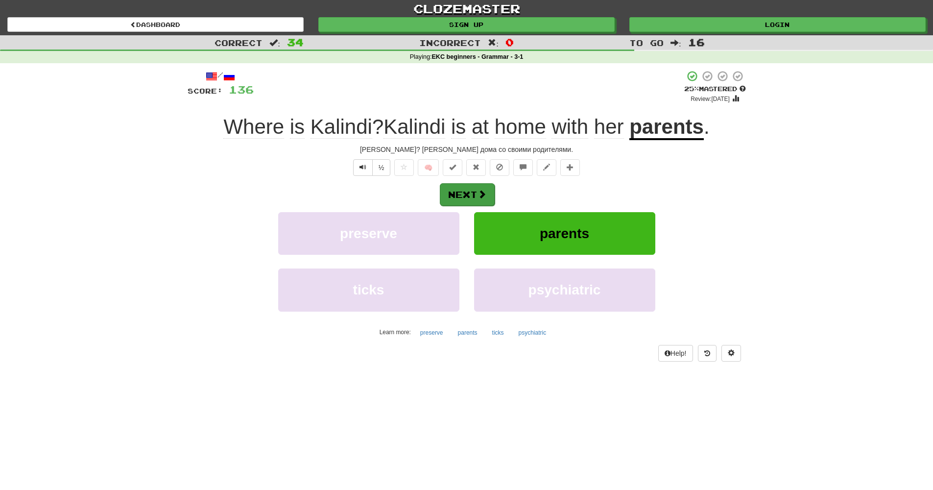
click at [475, 191] on button "Next" at bounding box center [467, 194] width 55 height 23
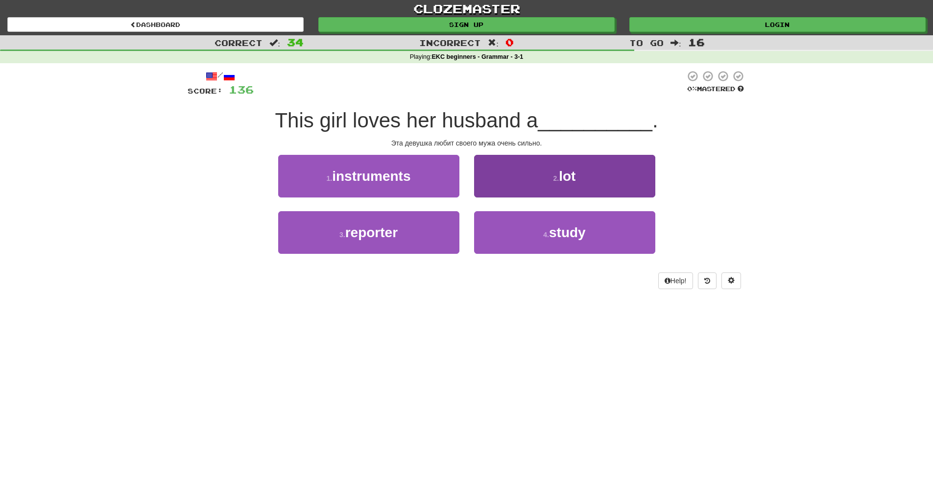
click at [561, 174] on span "lot" at bounding box center [567, 175] width 17 height 15
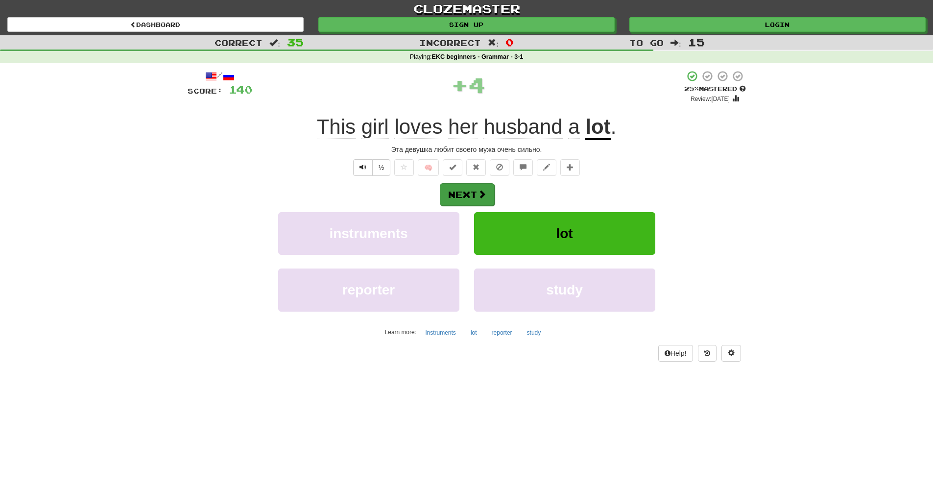
click at [479, 194] on span at bounding box center [481, 193] width 9 height 9
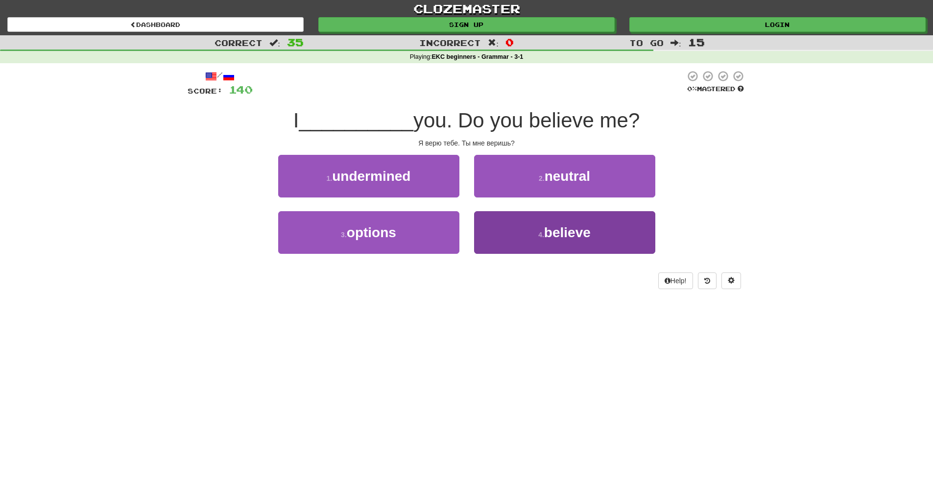
click at [523, 238] on button "4 . believe" at bounding box center [564, 232] width 181 height 43
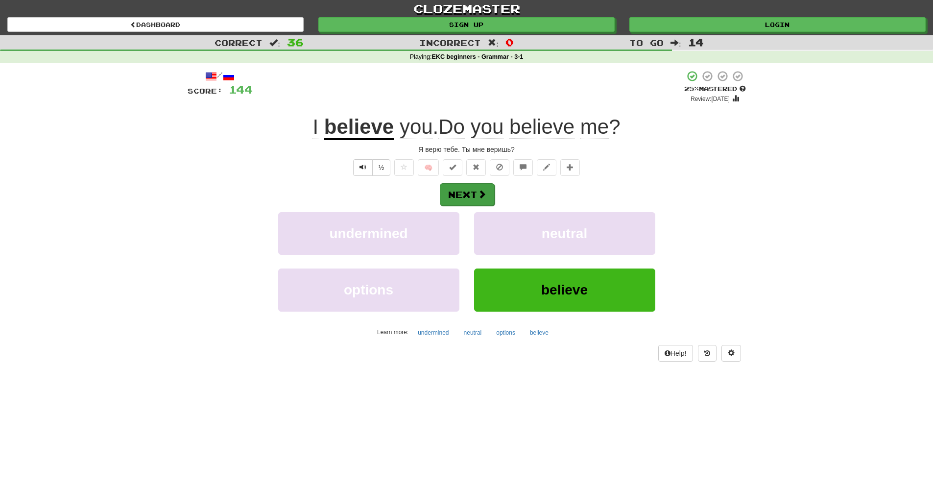
click at [470, 191] on button "Next" at bounding box center [467, 194] width 55 height 23
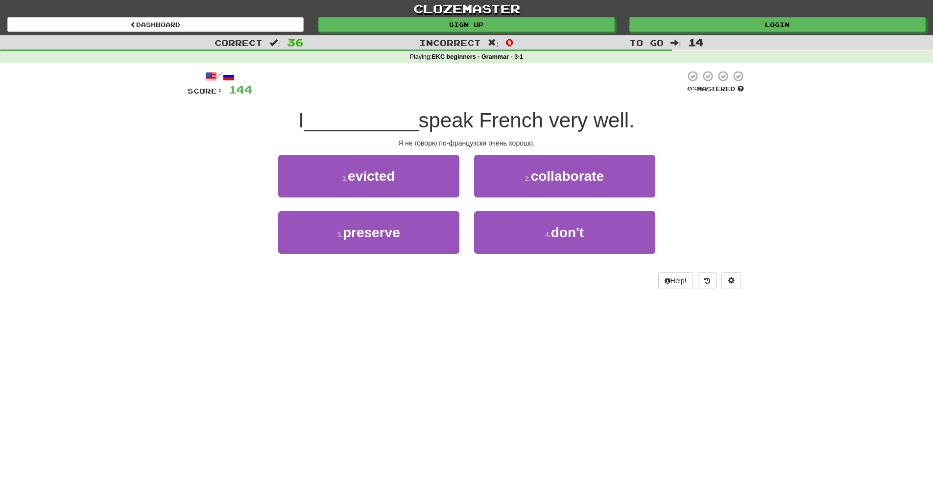
click at [579, 252] on div "4 . don't" at bounding box center [565, 239] width 196 height 56
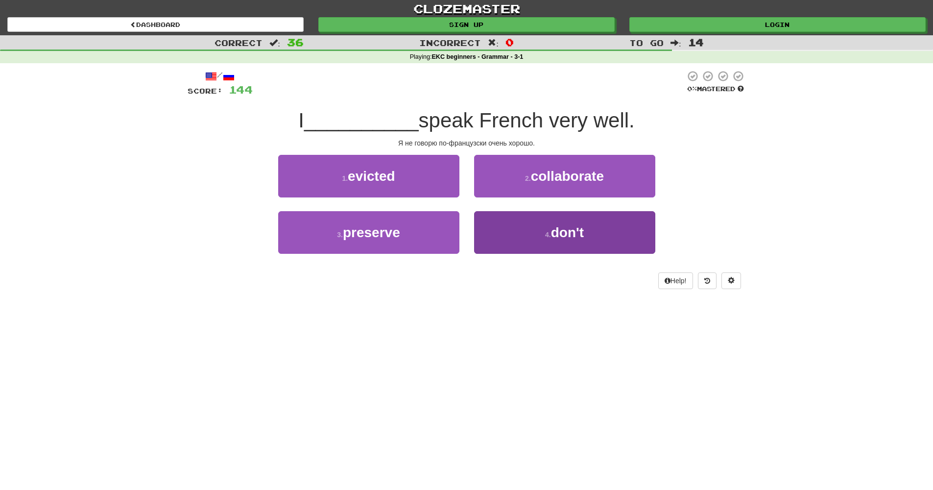
click at [578, 243] on button "4 . don't" at bounding box center [564, 232] width 181 height 43
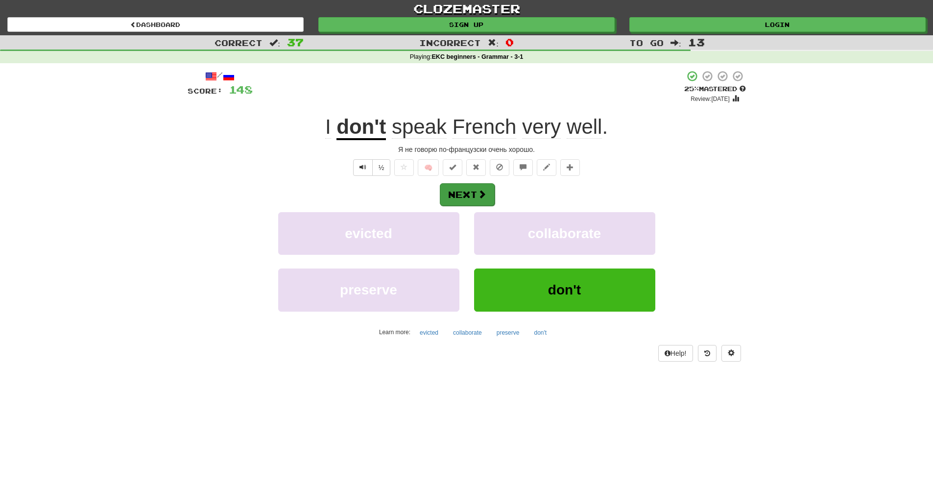
click at [478, 193] on span at bounding box center [481, 193] width 9 height 9
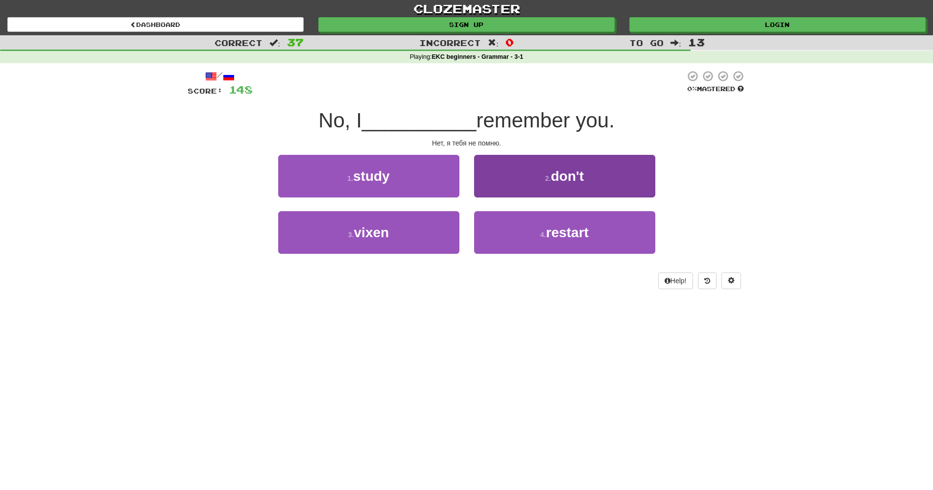
click at [608, 173] on button "2 . don't" at bounding box center [564, 176] width 181 height 43
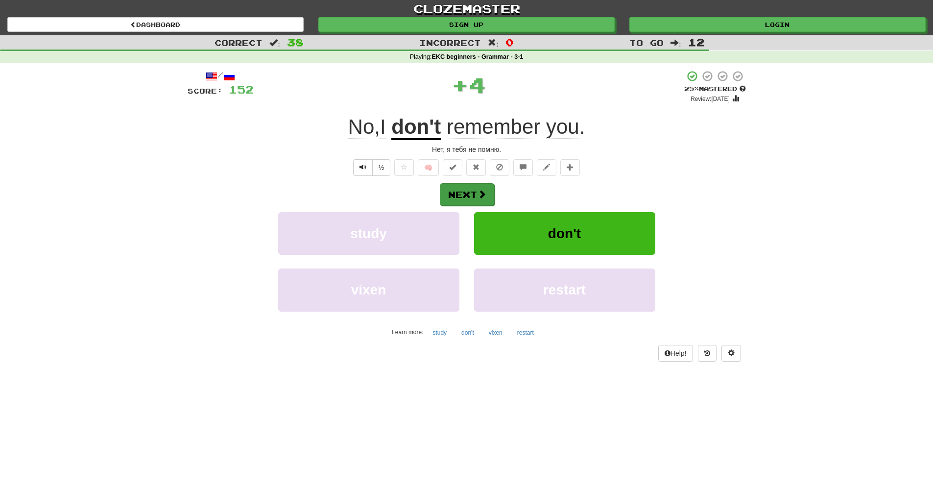
click at [481, 199] on button "Next" at bounding box center [467, 194] width 55 height 23
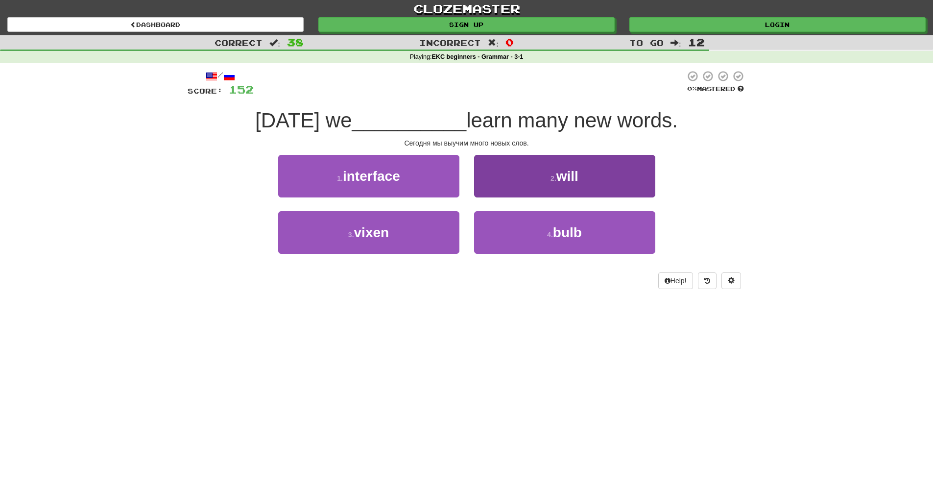
click at [567, 175] on span "will" at bounding box center [567, 175] width 22 height 15
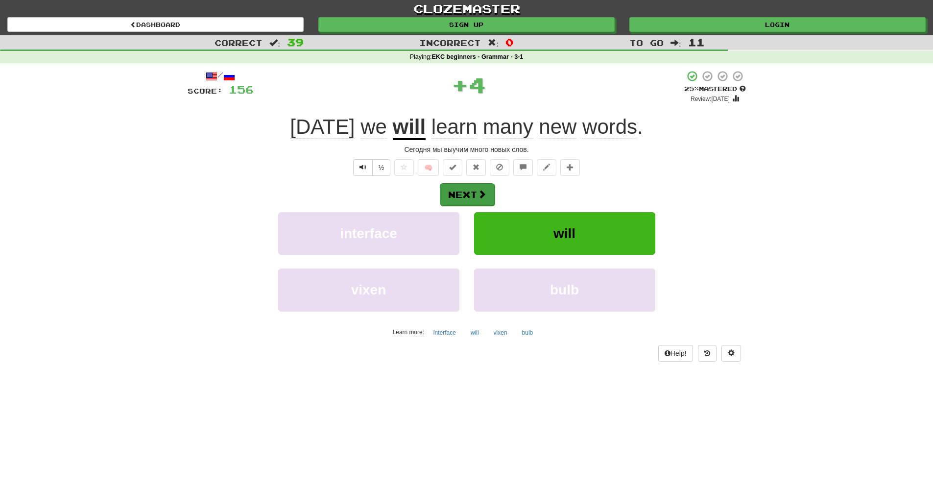
click at [471, 199] on button "Next" at bounding box center [467, 194] width 55 height 23
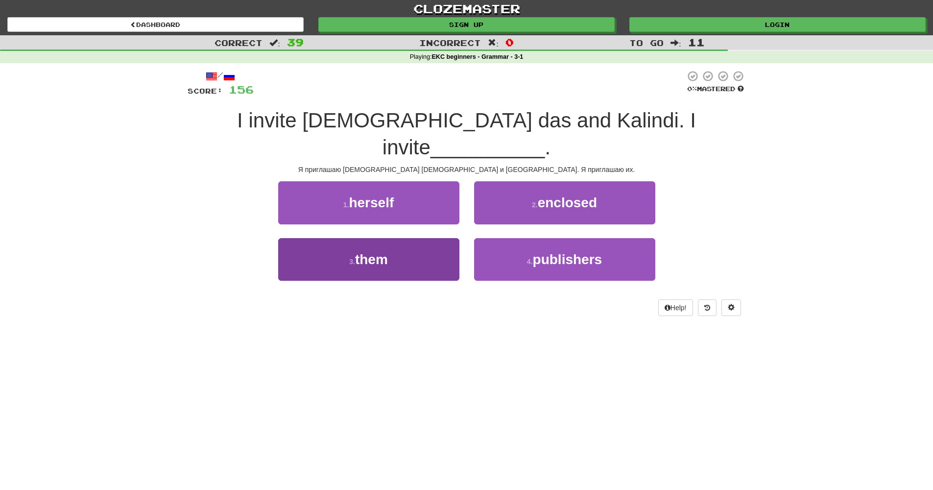
click at [417, 238] on button "3 . them" at bounding box center [368, 259] width 181 height 43
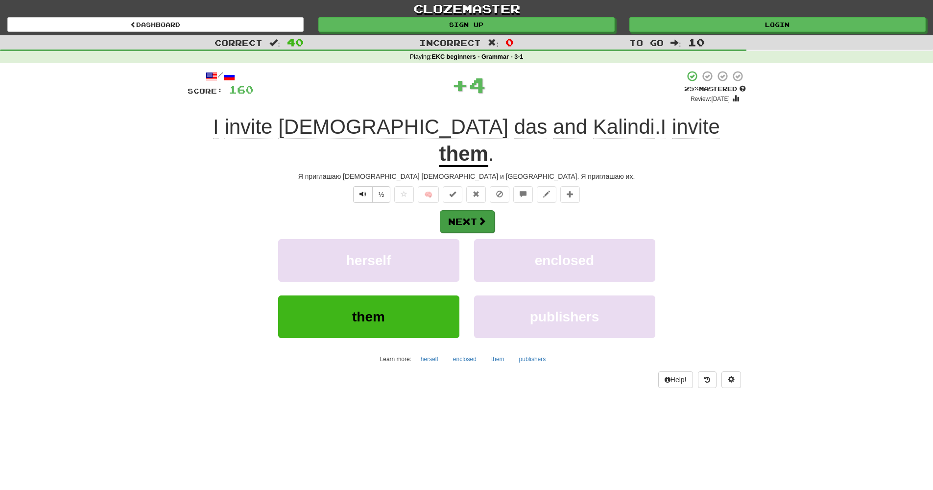
click at [469, 210] on button "Next" at bounding box center [467, 221] width 55 height 23
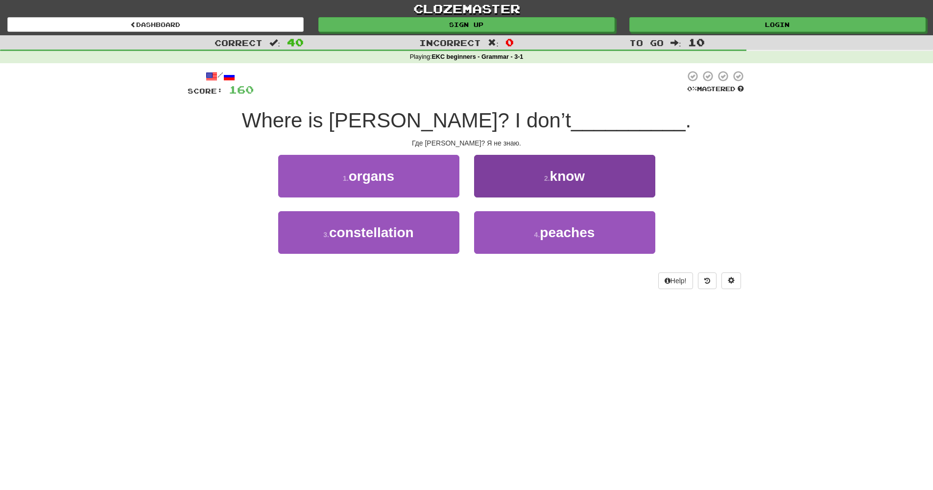
click at [584, 163] on button "2 . know" at bounding box center [564, 176] width 181 height 43
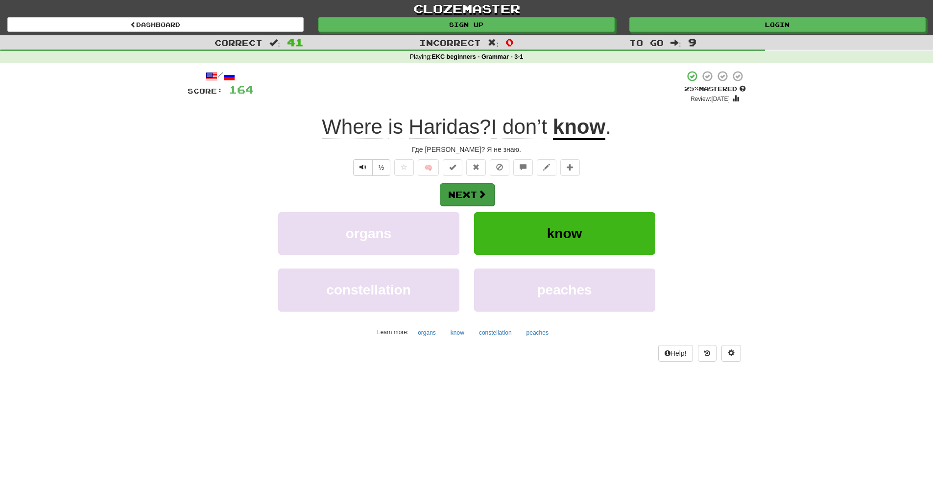
click at [474, 200] on button "Next" at bounding box center [467, 194] width 55 height 23
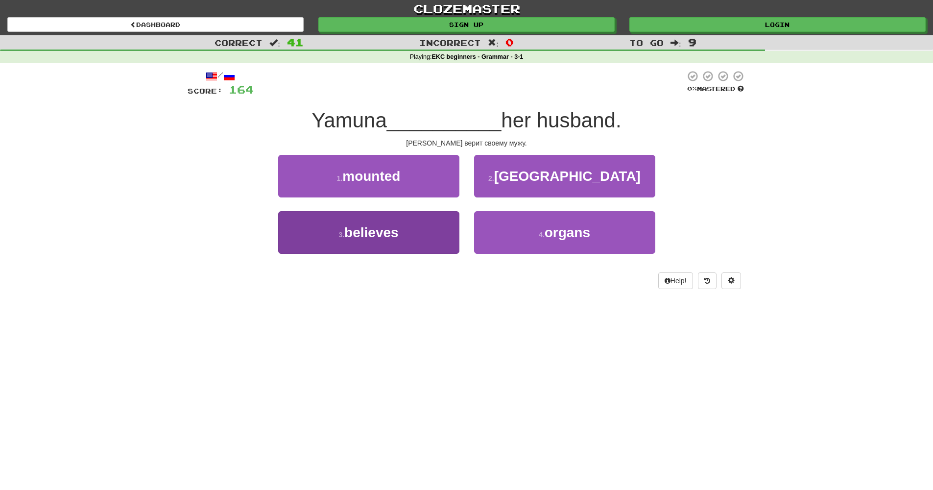
click at [416, 238] on button "3 . believes" at bounding box center [368, 232] width 181 height 43
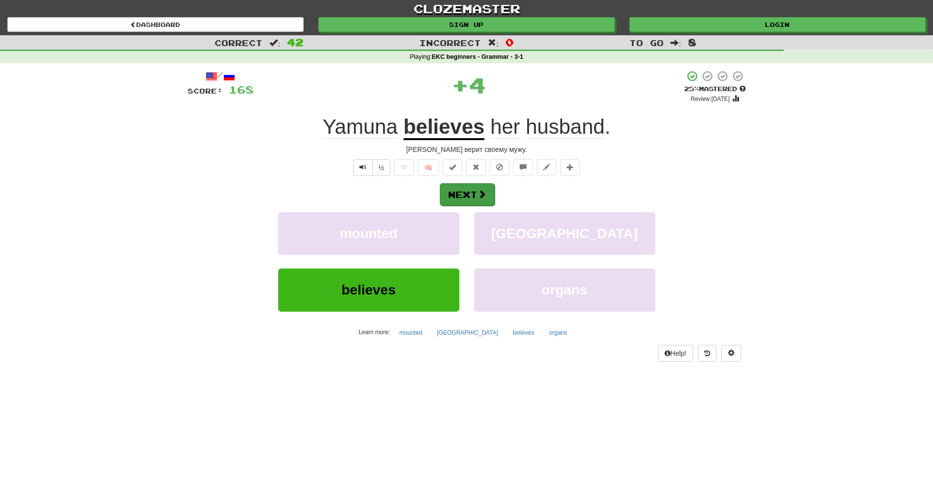
click at [461, 190] on button "Next" at bounding box center [467, 194] width 55 height 23
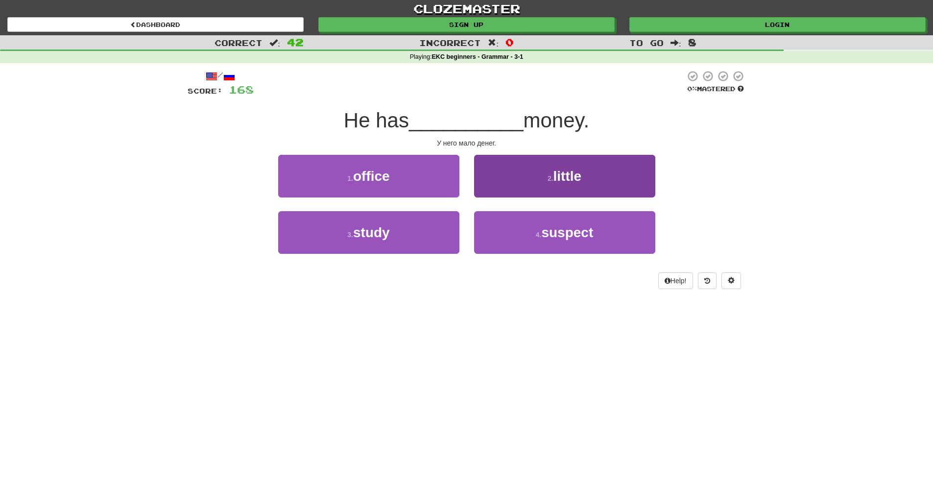
click at [540, 184] on button "2 . little" at bounding box center [564, 176] width 181 height 43
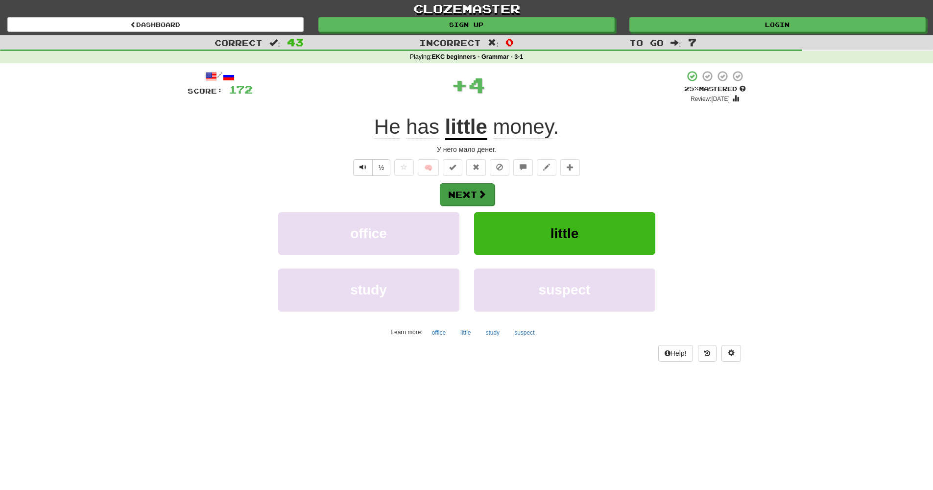
click at [487, 184] on button "Next" at bounding box center [467, 194] width 55 height 23
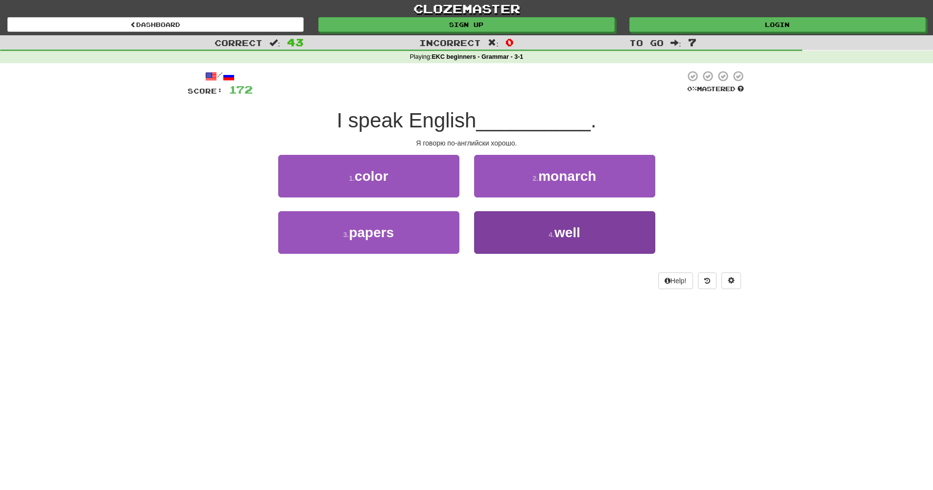
click at [542, 234] on button "4 . well" at bounding box center [564, 232] width 181 height 43
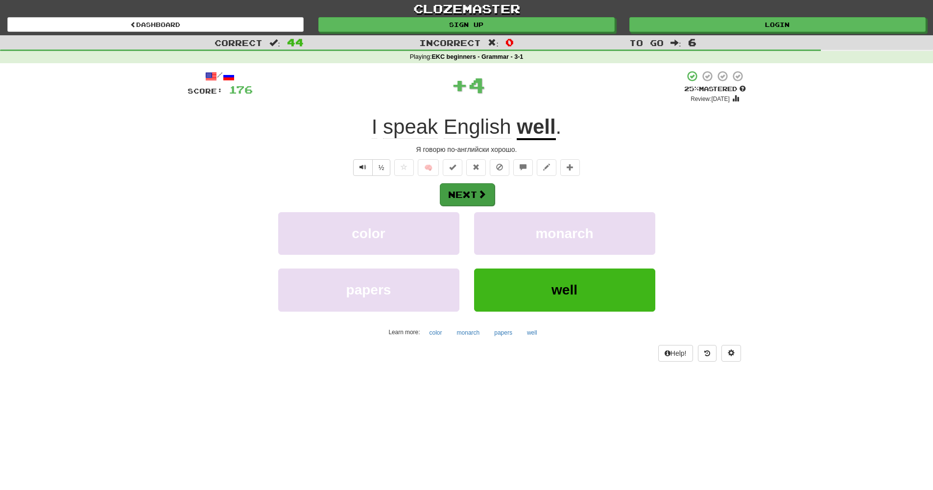
click at [485, 187] on button "Next" at bounding box center [467, 194] width 55 height 23
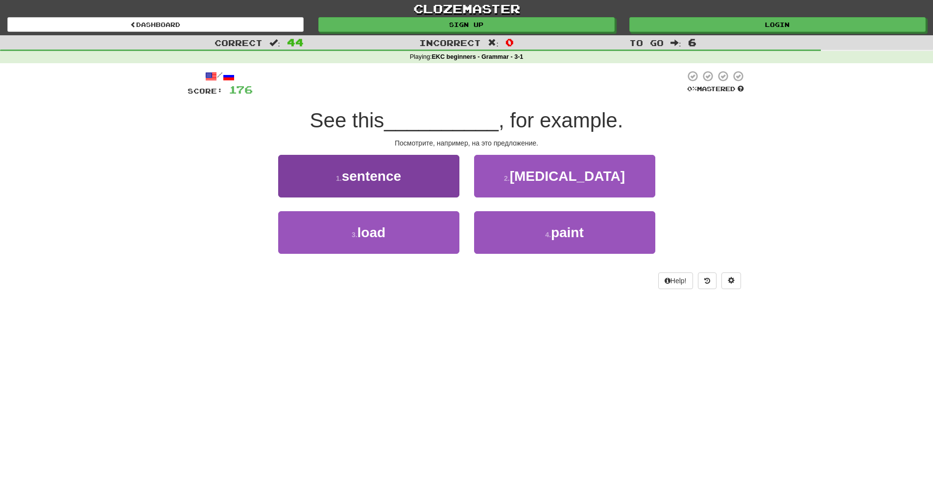
click at [403, 178] on button "1 . sentence" at bounding box center [368, 176] width 181 height 43
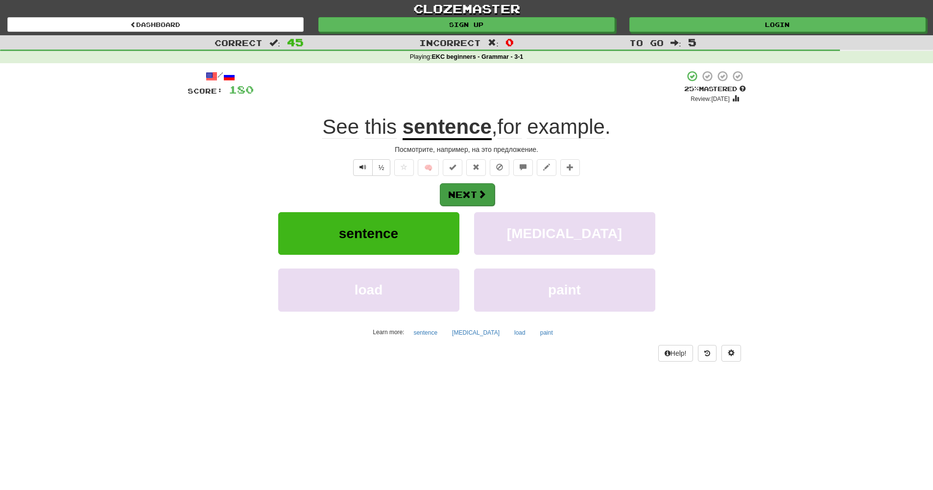
click at [464, 192] on button "Next" at bounding box center [467, 194] width 55 height 23
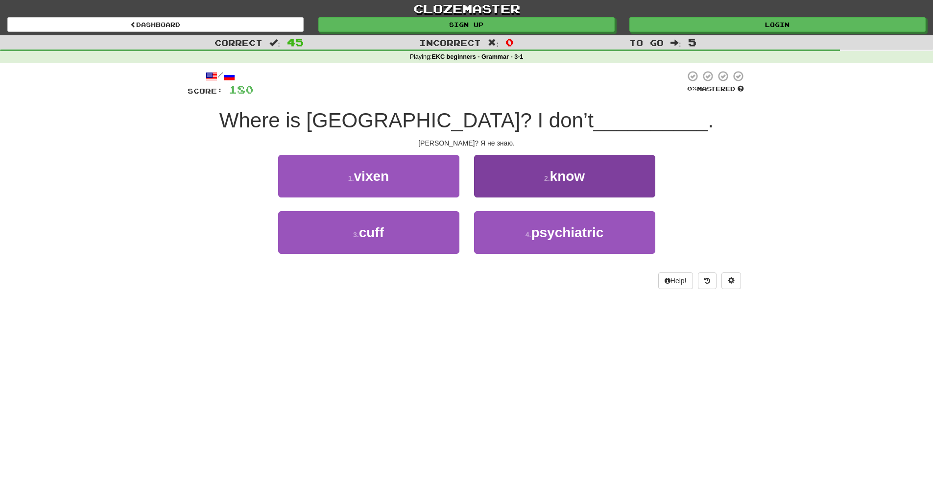
click at [574, 185] on button "2 . know" at bounding box center [564, 176] width 181 height 43
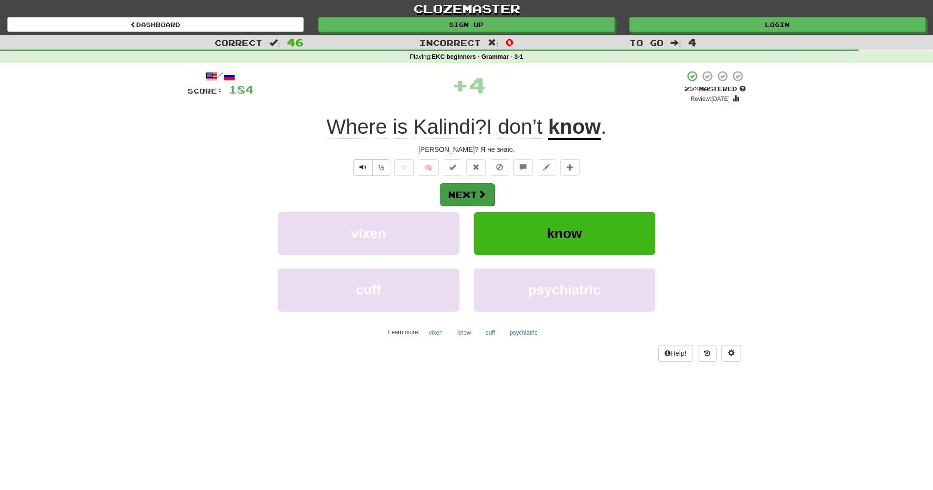
click at [463, 196] on button "Next" at bounding box center [467, 194] width 55 height 23
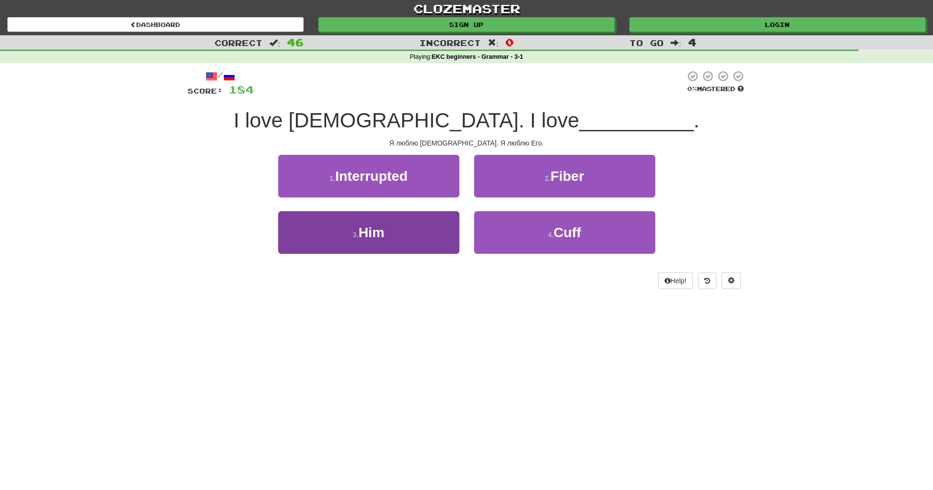
click at [398, 238] on button "3 . Him" at bounding box center [368, 232] width 181 height 43
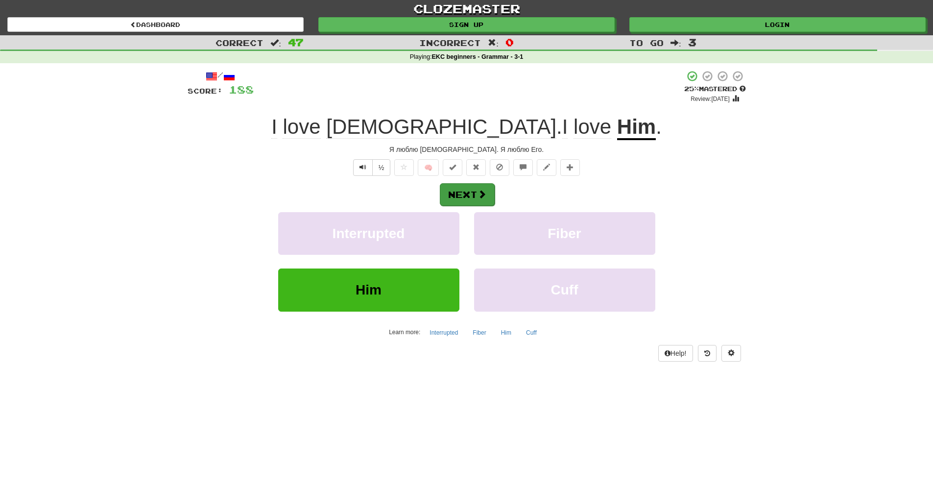
click at [474, 197] on button "Next" at bounding box center [467, 194] width 55 height 23
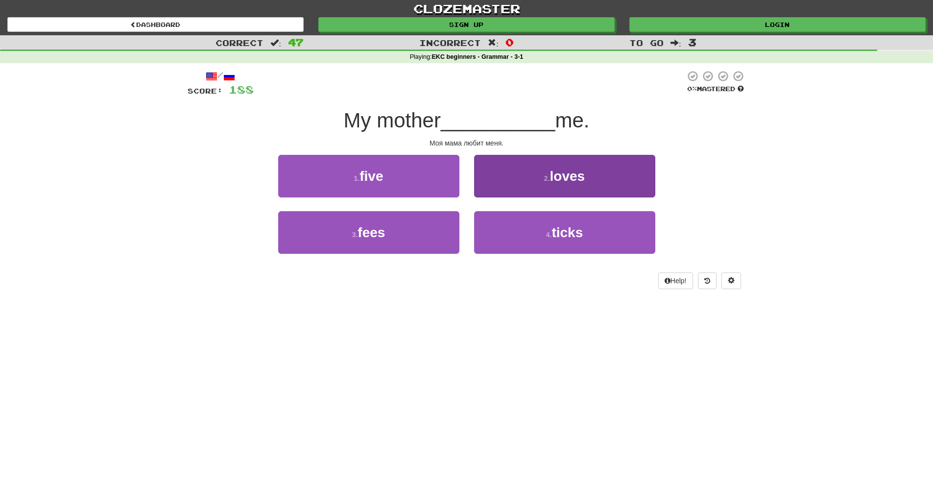
click at [548, 187] on button "2 . loves" at bounding box center [564, 176] width 181 height 43
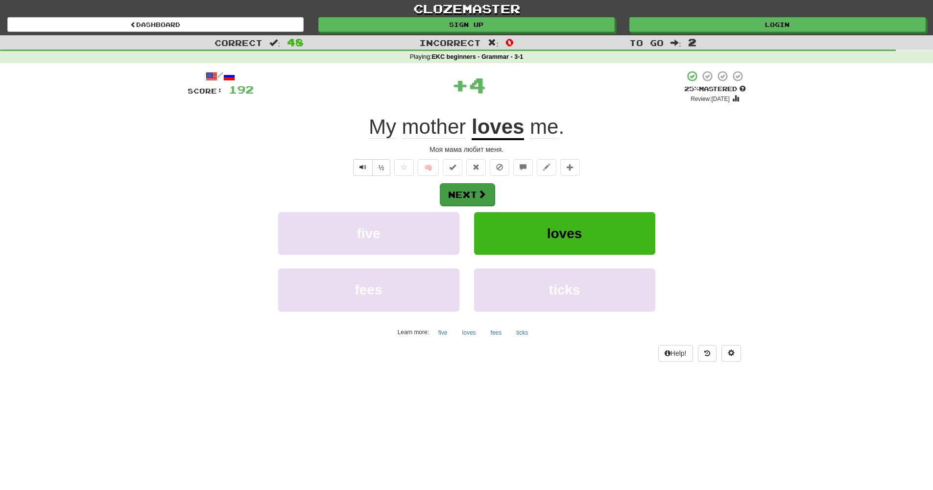
click at [461, 193] on button "Next" at bounding box center [467, 194] width 55 height 23
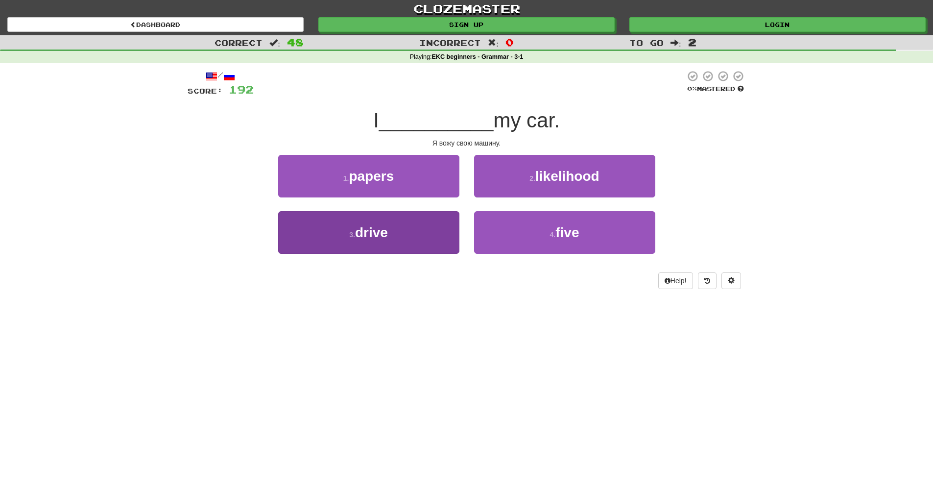
click at [424, 239] on button "3 . drive" at bounding box center [368, 232] width 181 height 43
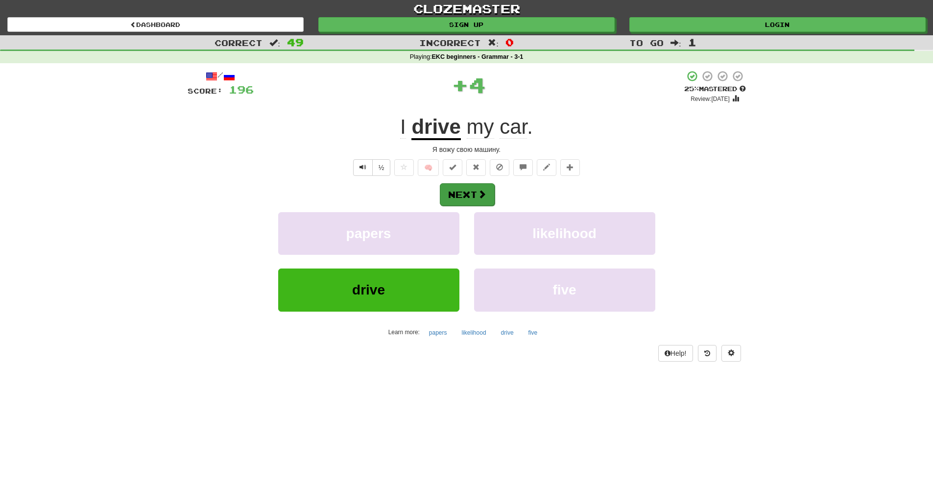
click at [473, 192] on button "Next" at bounding box center [467, 194] width 55 height 23
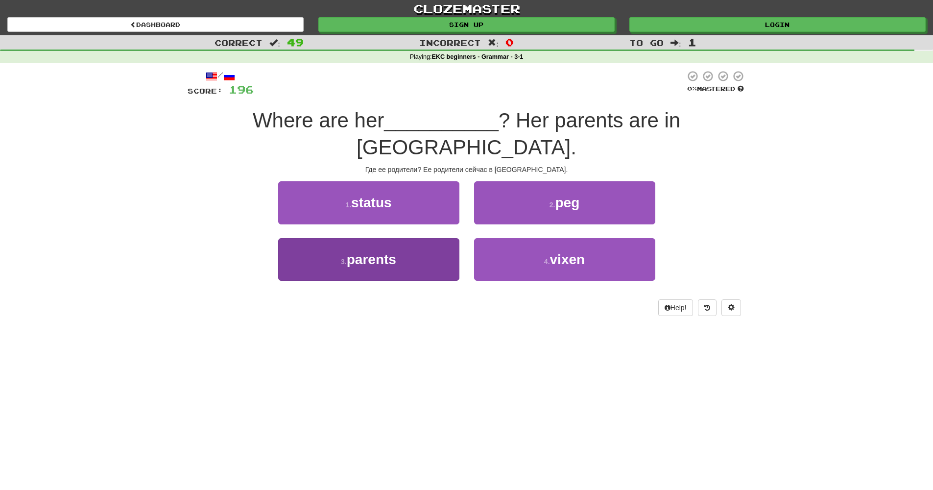
click at [406, 238] on button "3 . parents" at bounding box center [368, 259] width 181 height 43
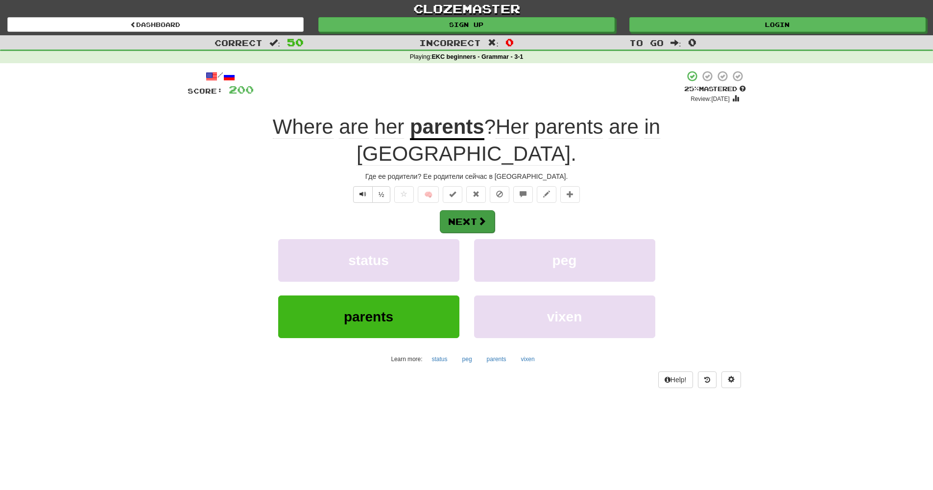
click at [487, 210] on button "Next" at bounding box center [467, 221] width 55 height 23
